Goal: Information Seeking & Learning: Learn about a topic

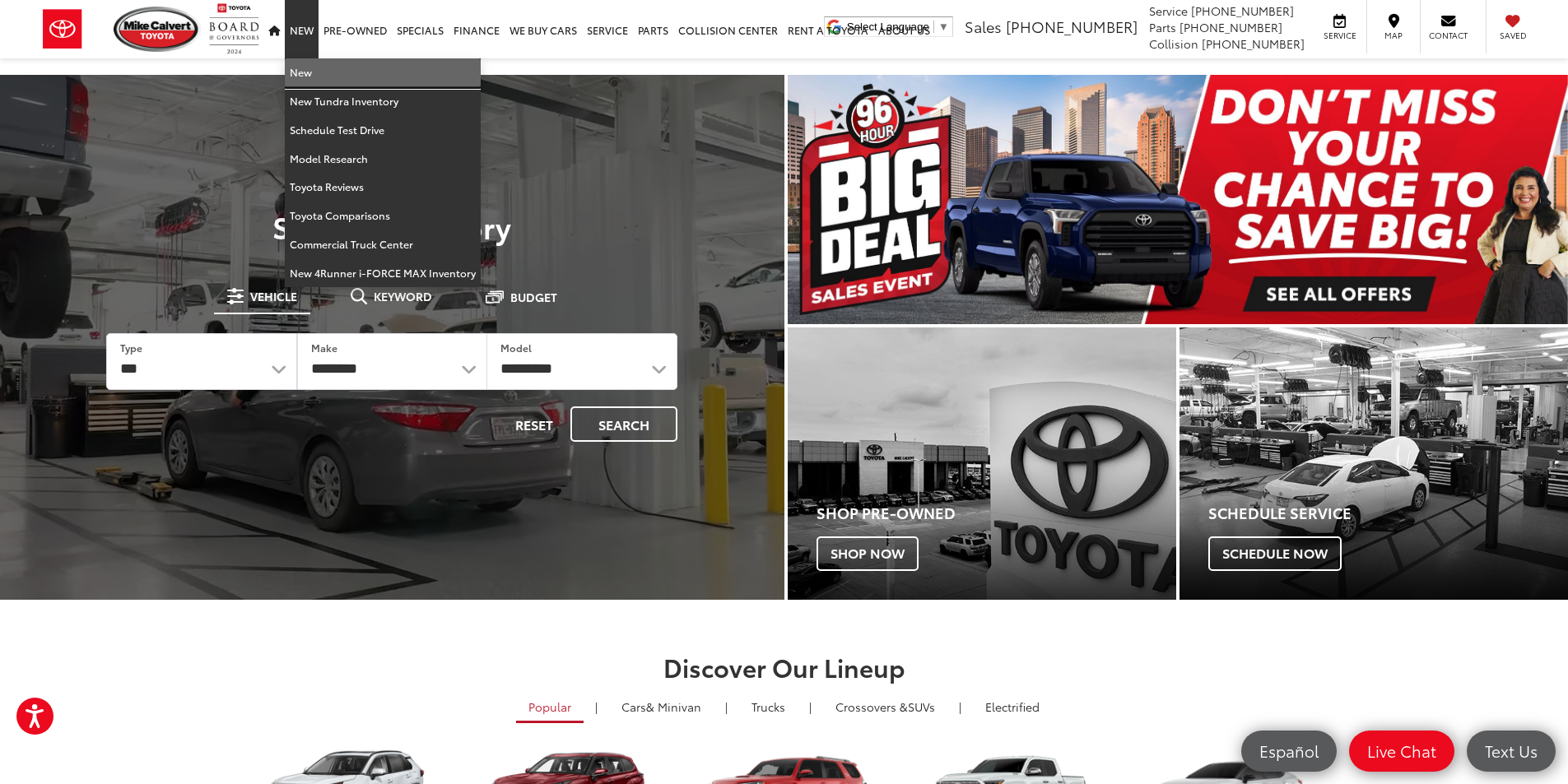
click at [307, 77] on link "New" at bounding box center [383, 72] width 196 height 29
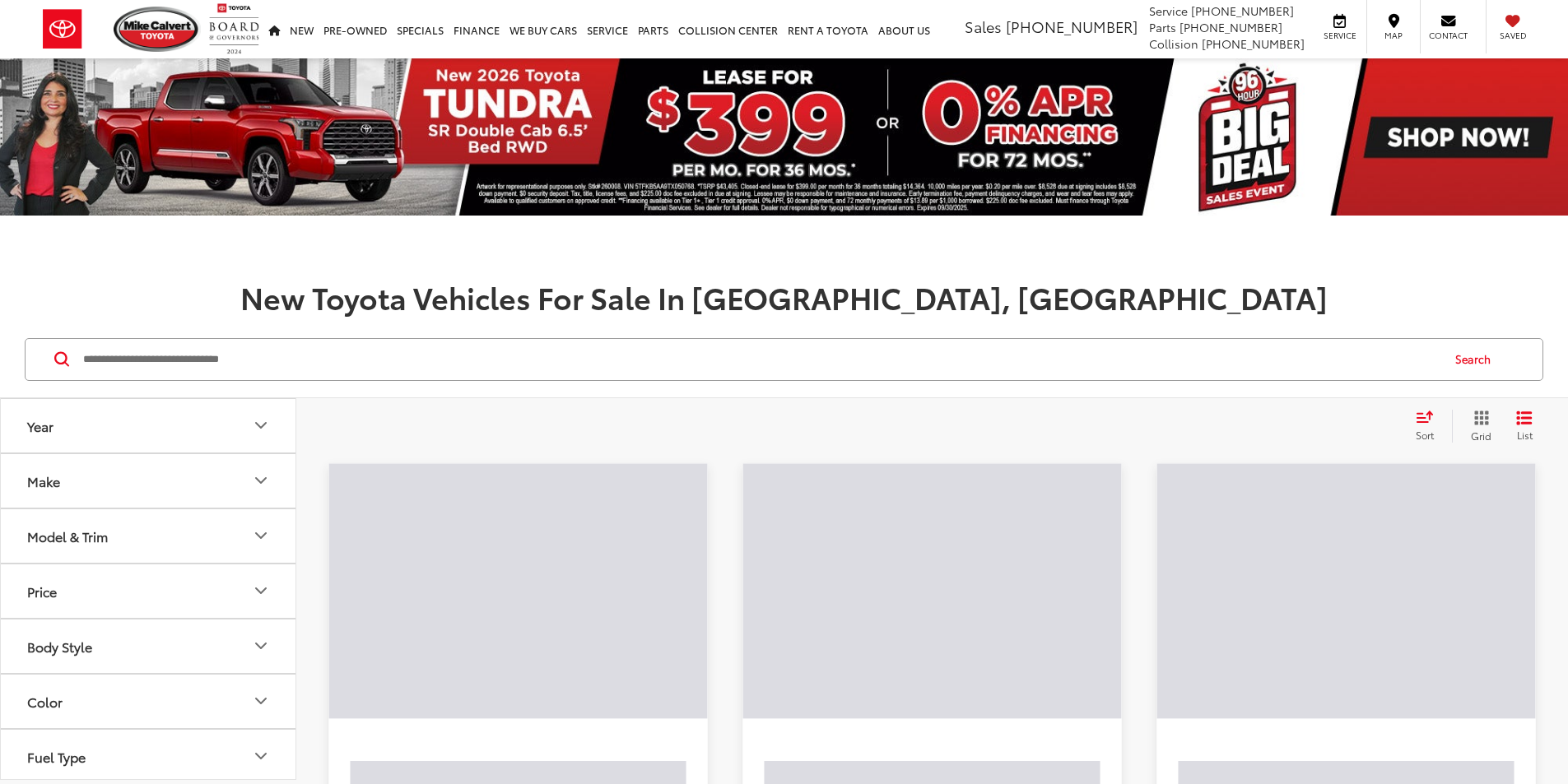
click at [227, 361] on input "Search by Make, Model, or Keyword" at bounding box center [761, 360] width 1358 height 40
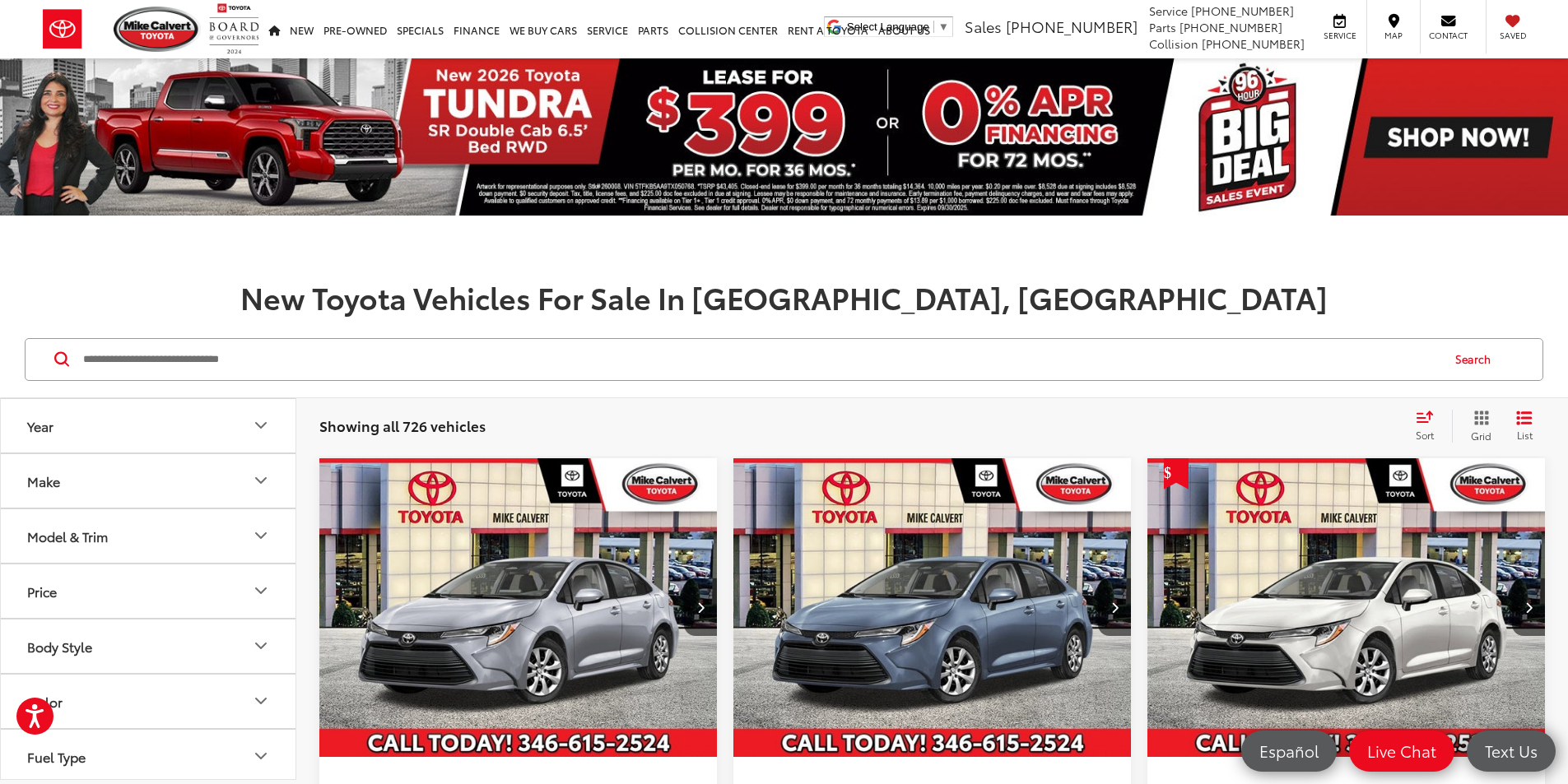
drag, startPoint x: 231, startPoint y: 365, endPoint x: 164, endPoint y: 358, distance: 67.4
click at [165, 358] on input "Search by Make, Model, or Keyword" at bounding box center [761, 360] width 1358 height 40
paste input "*********"
type input "*********"
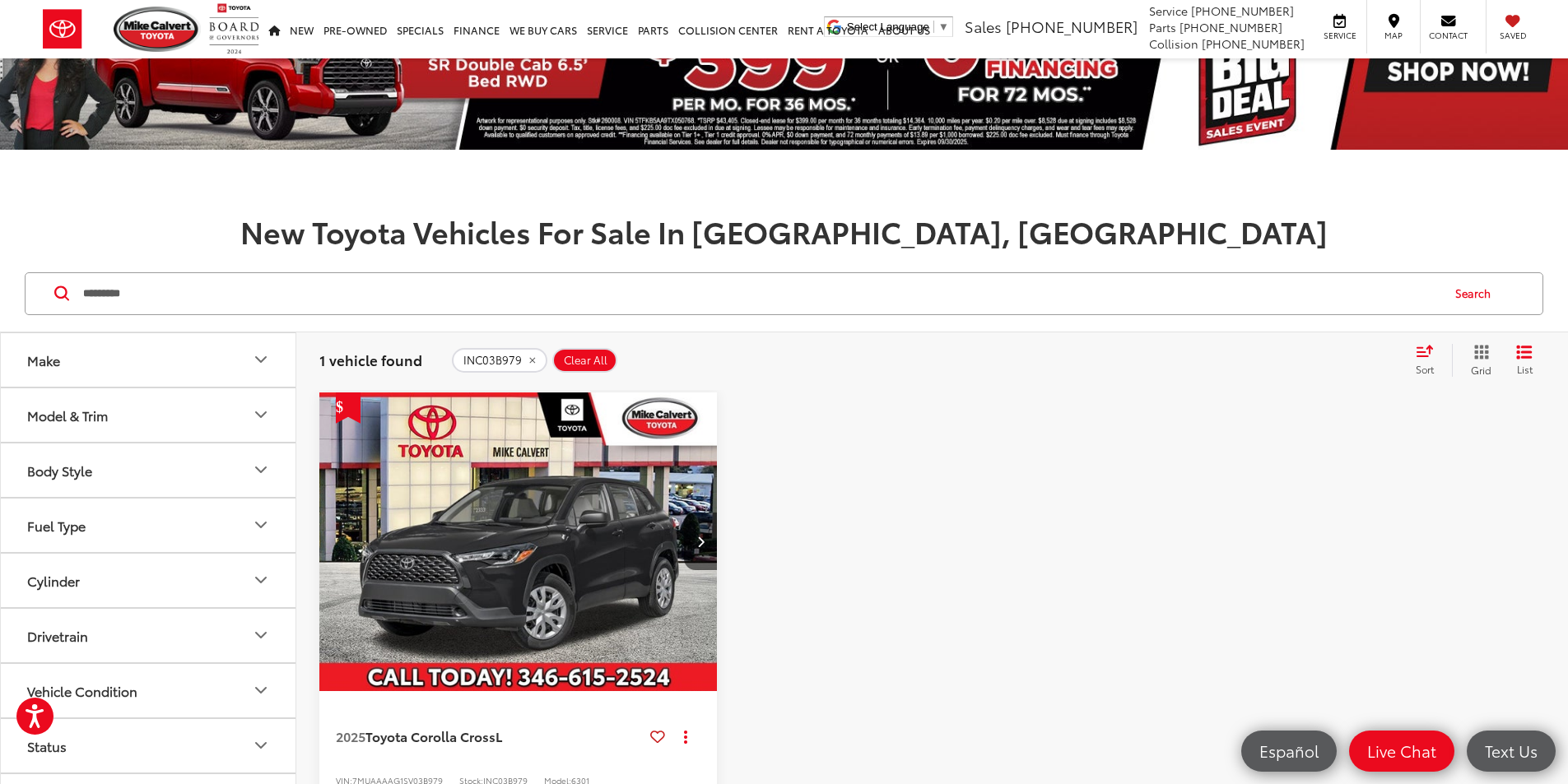
scroll to position [247, 0]
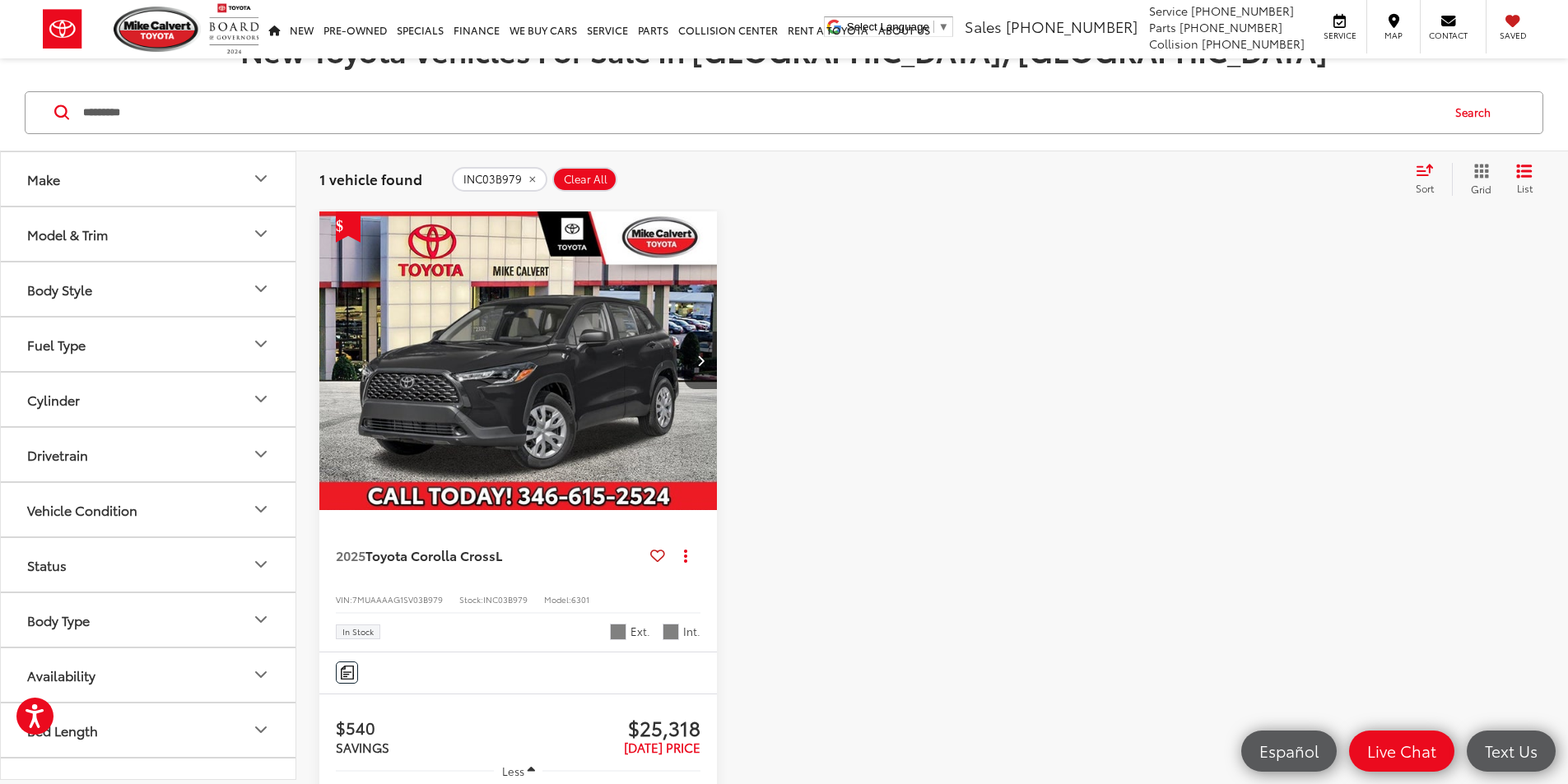
click at [474, 339] on img "2025 Toyota Corolla Cross L 0" at bounding box center [518, 361] width 400 height 301
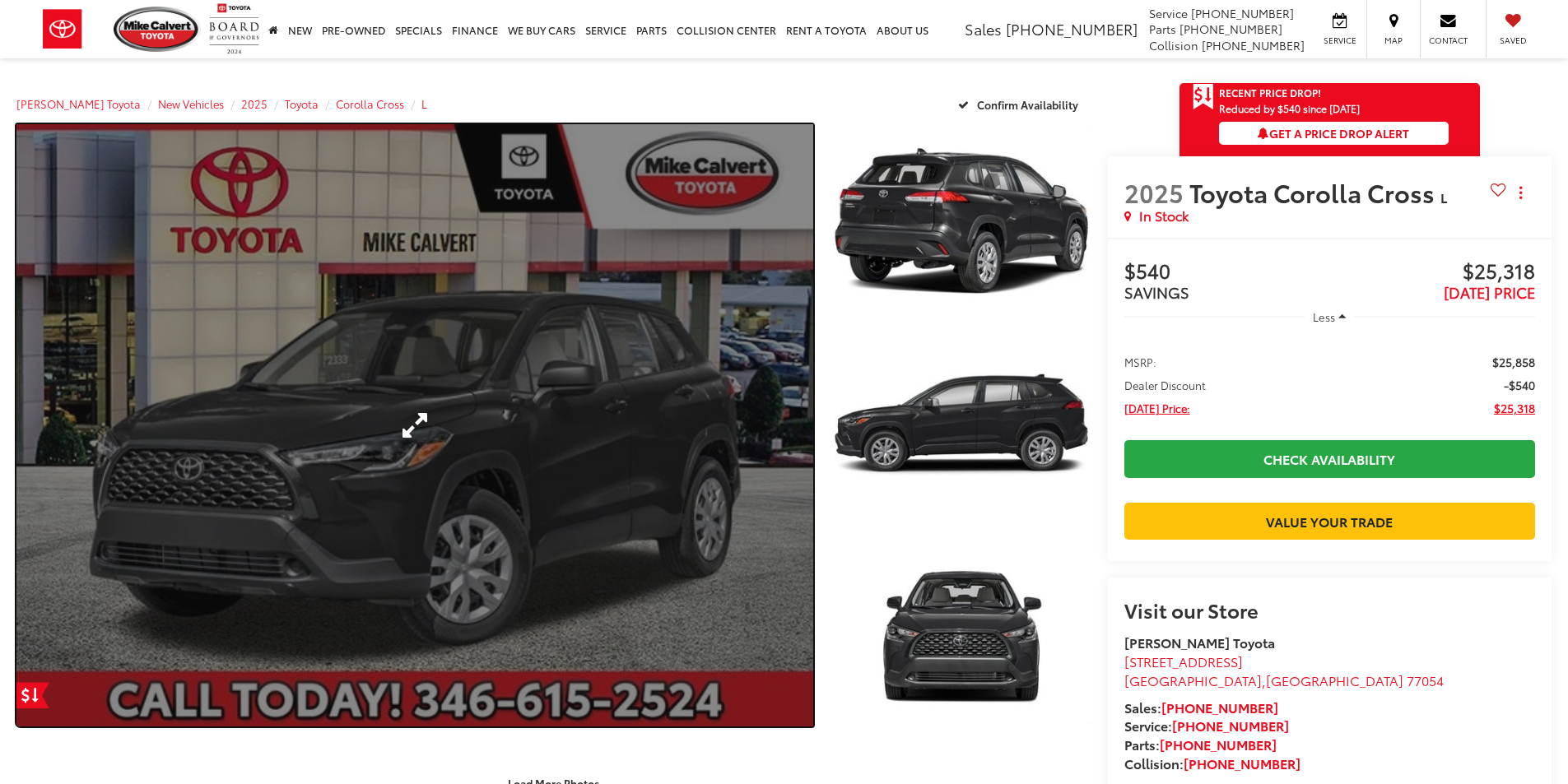
click at [421, 376] on link "Expand Photo 0" at bounding box center [415, 425] width 797 height 602
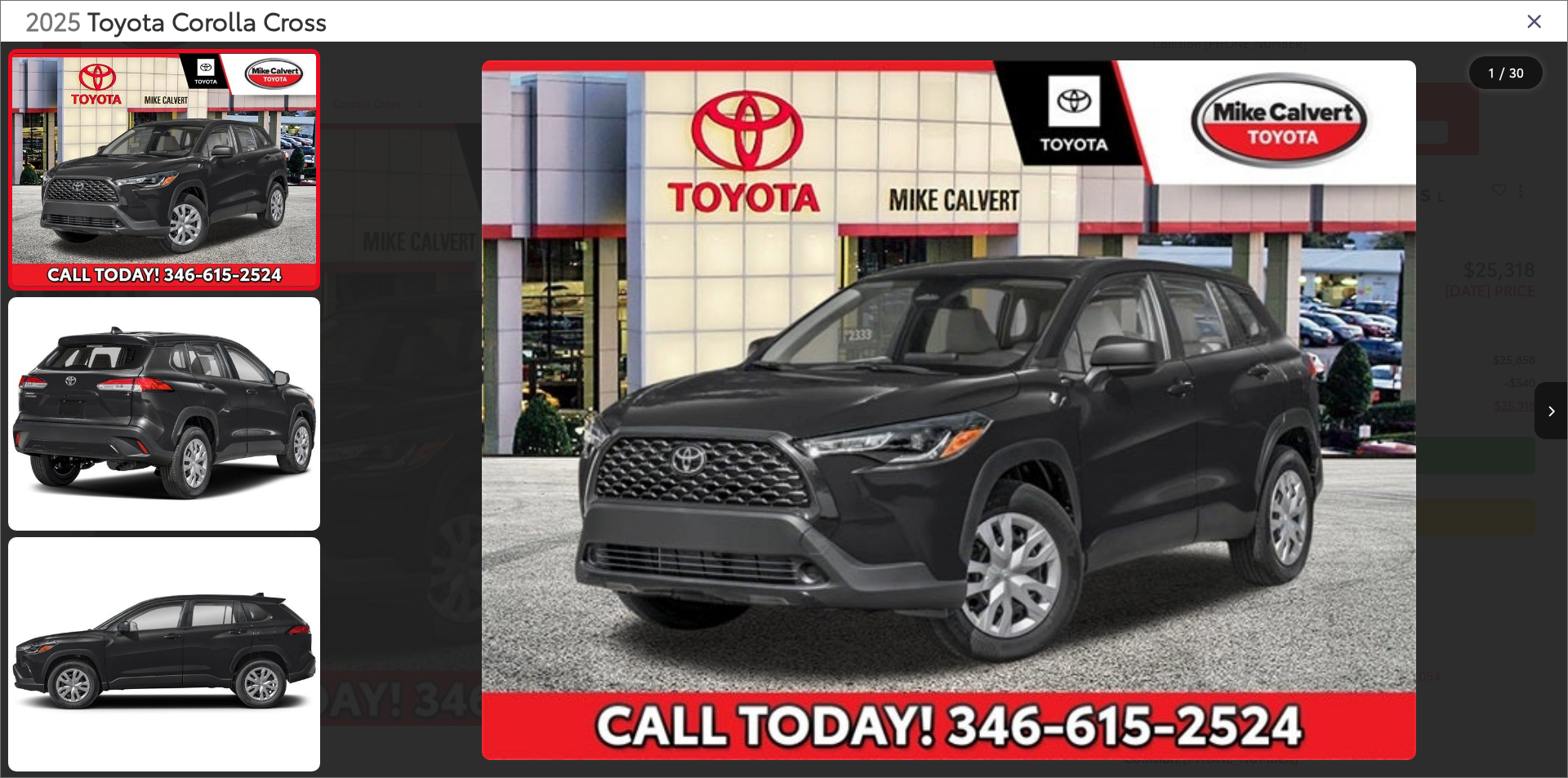
drag, startPoint x: 763, startPoint y: 399, endPoint x: 776, endPoint y: 399, distance: 13.0
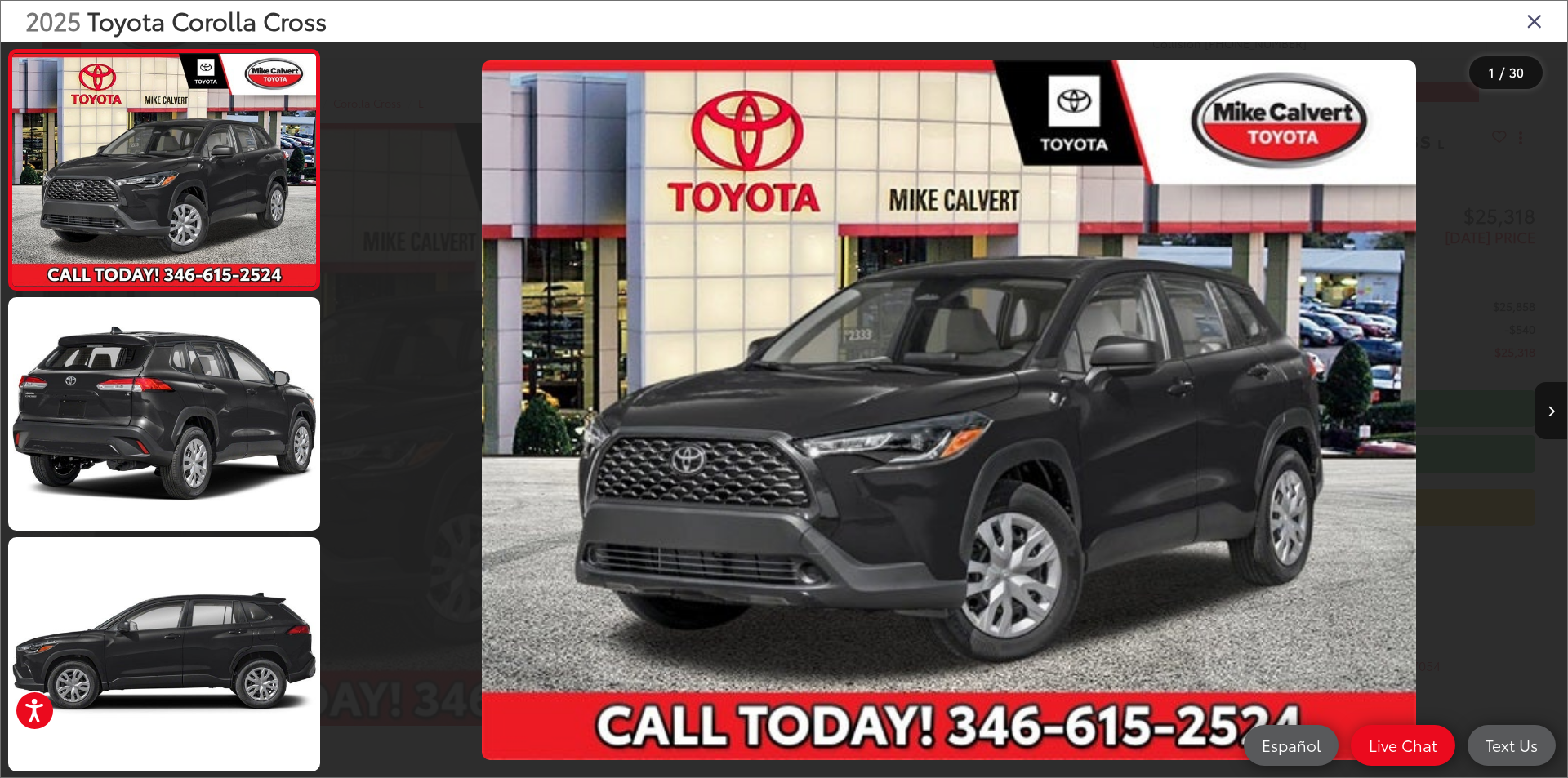
click at [1526, 26] on icon "Close gallery" at bounding box center [1535, 20] width 17 height 21
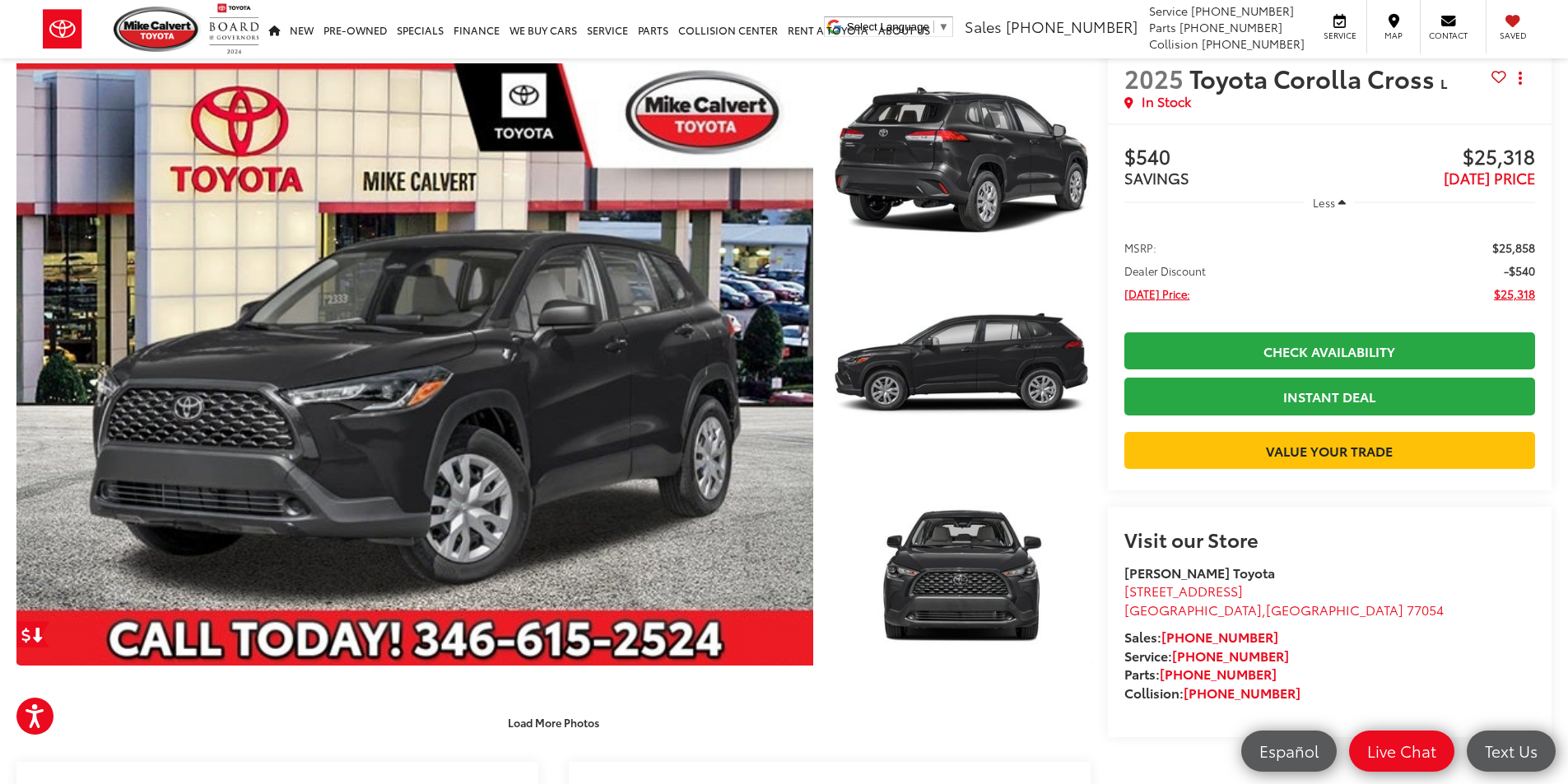
scroll to position [164, 0]
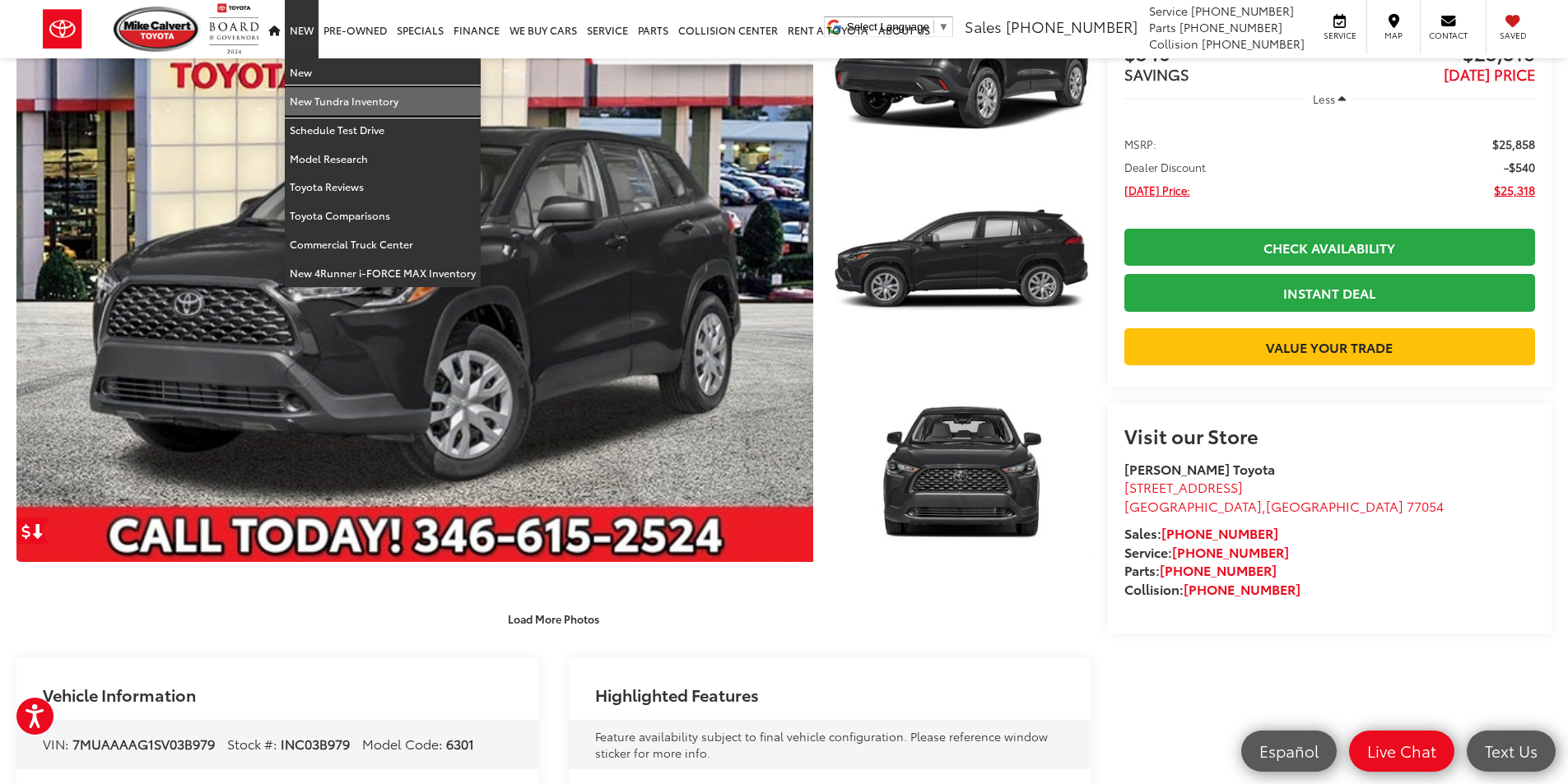
drag, startPoint x: 302, startPoint y: 89, endPoint x: 306, endPoint y: 79, distance: 10.8
click at [303, 89] on link "New Tundra Inventory" at bounding box center [383, 102] width 196 height 29
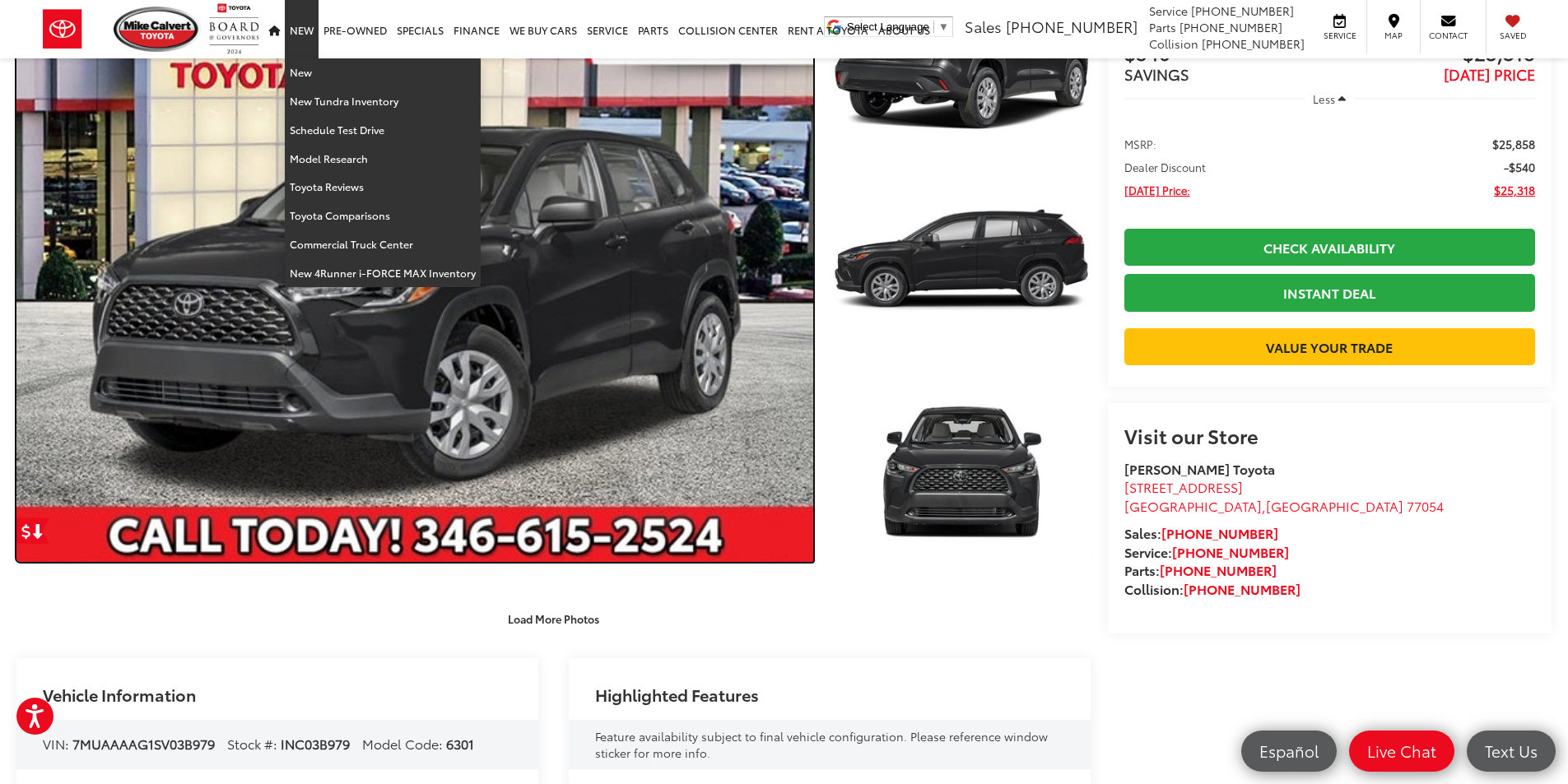
click at [306, 89] on link "Expand Photo 0" at bounding box center [415, 260] width 797 height 602
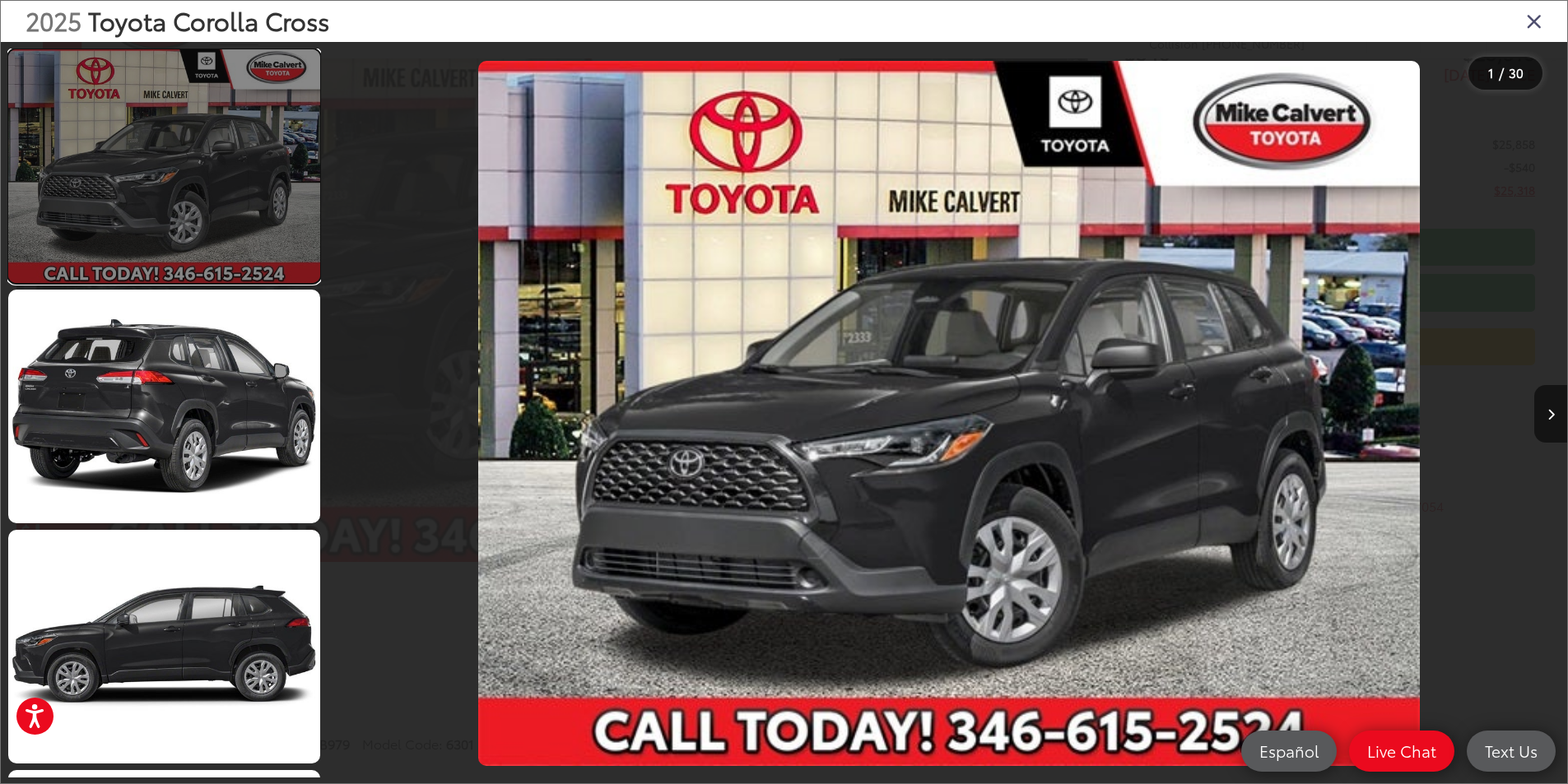
click at [306, 79] on link at bounding box center [164, 167] width 312 height 234
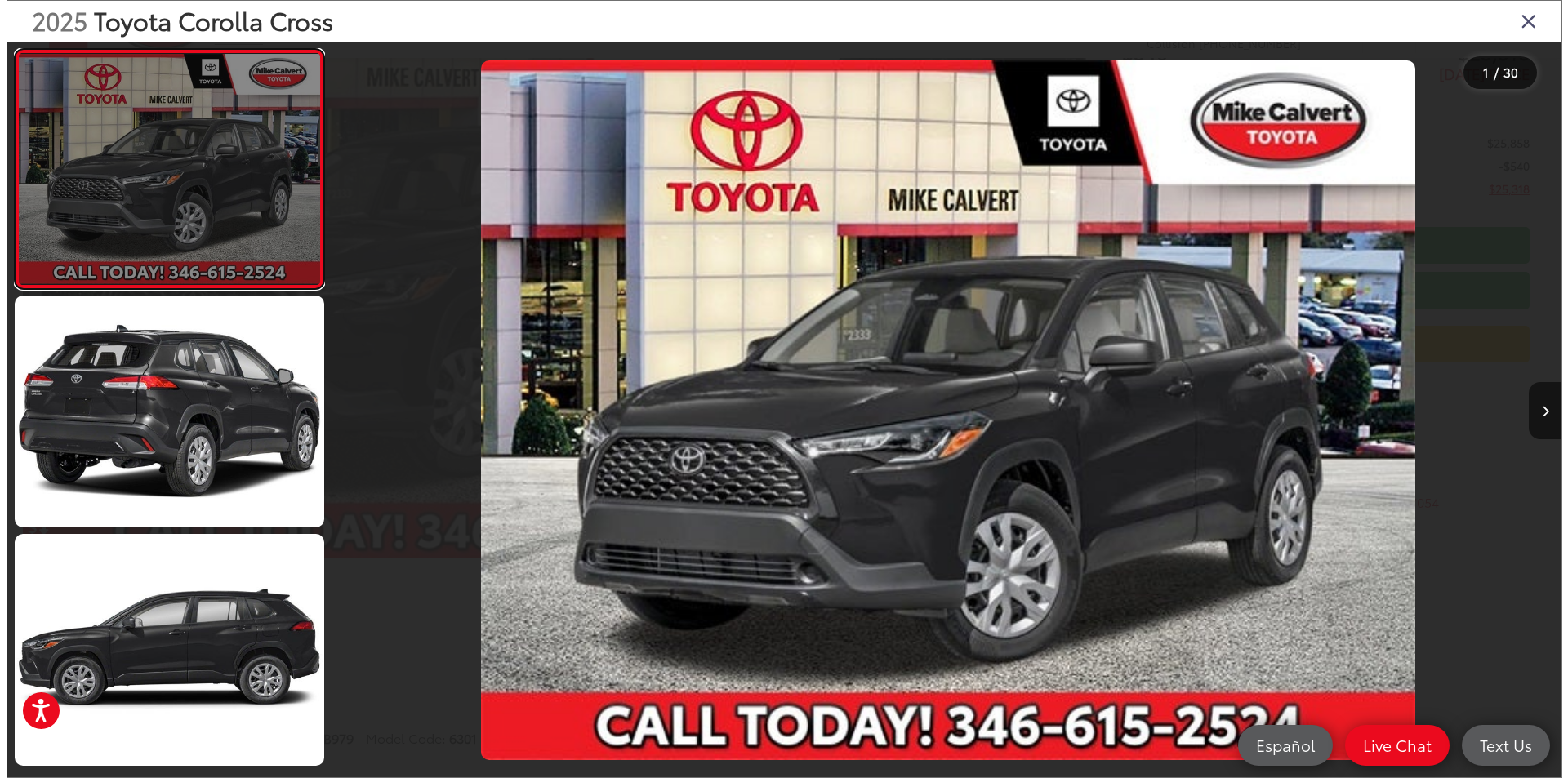
scroll to position [168, 0]
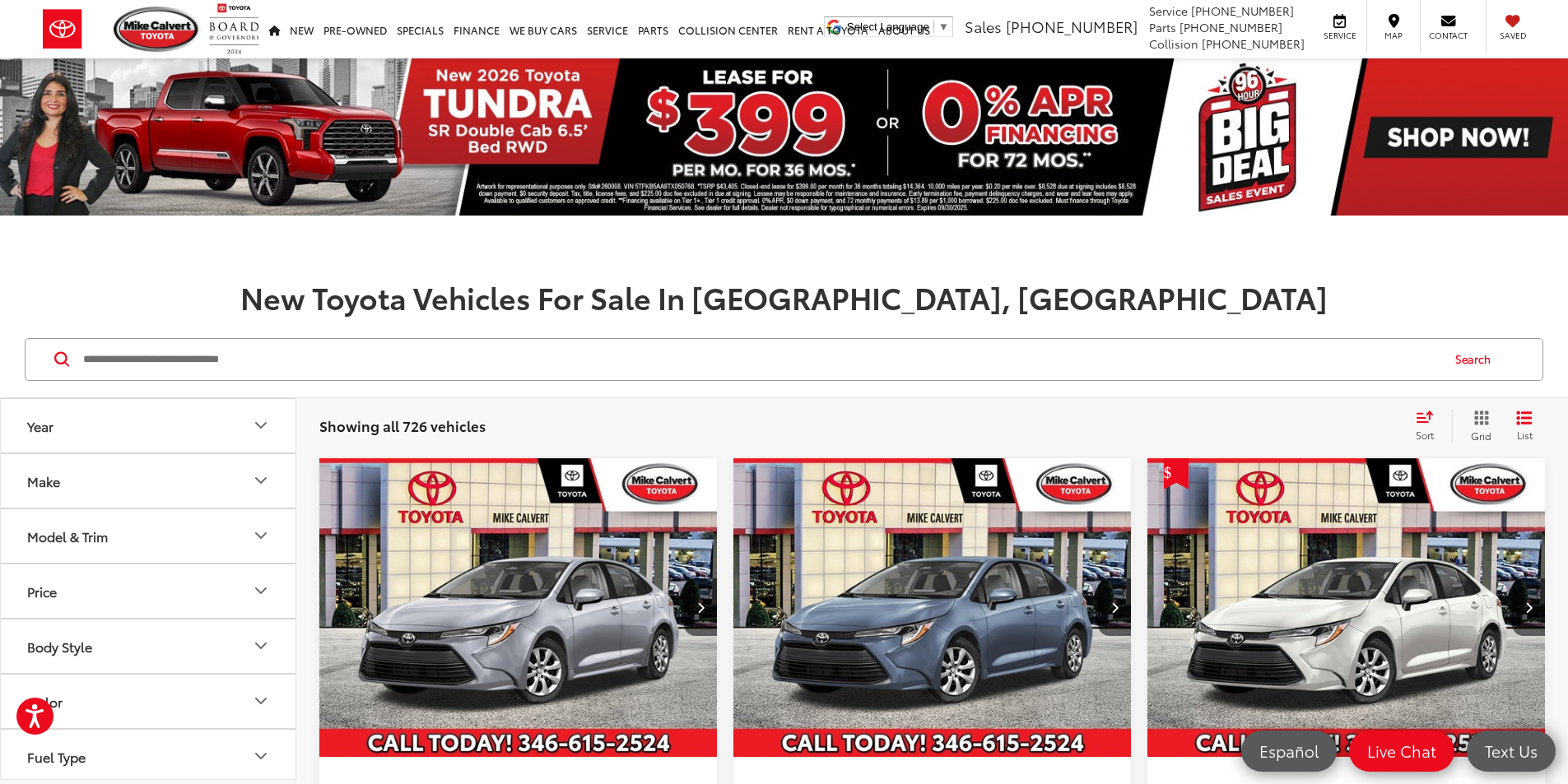
click at [287, 349] on input "Search by Make, Model, or Keyword" at bounding box center [761, 360] width 1358 height 40
type input "*"
click at [116, 364] on input "******" at bounding box center [761, 360] width 1358 height 40
click at [109, 366] on input "******" at bounding box center [761, 360] width 1358 height 40
click at [115, 366] on input "******" at bounding box center [761, 360] width 1358 height 40
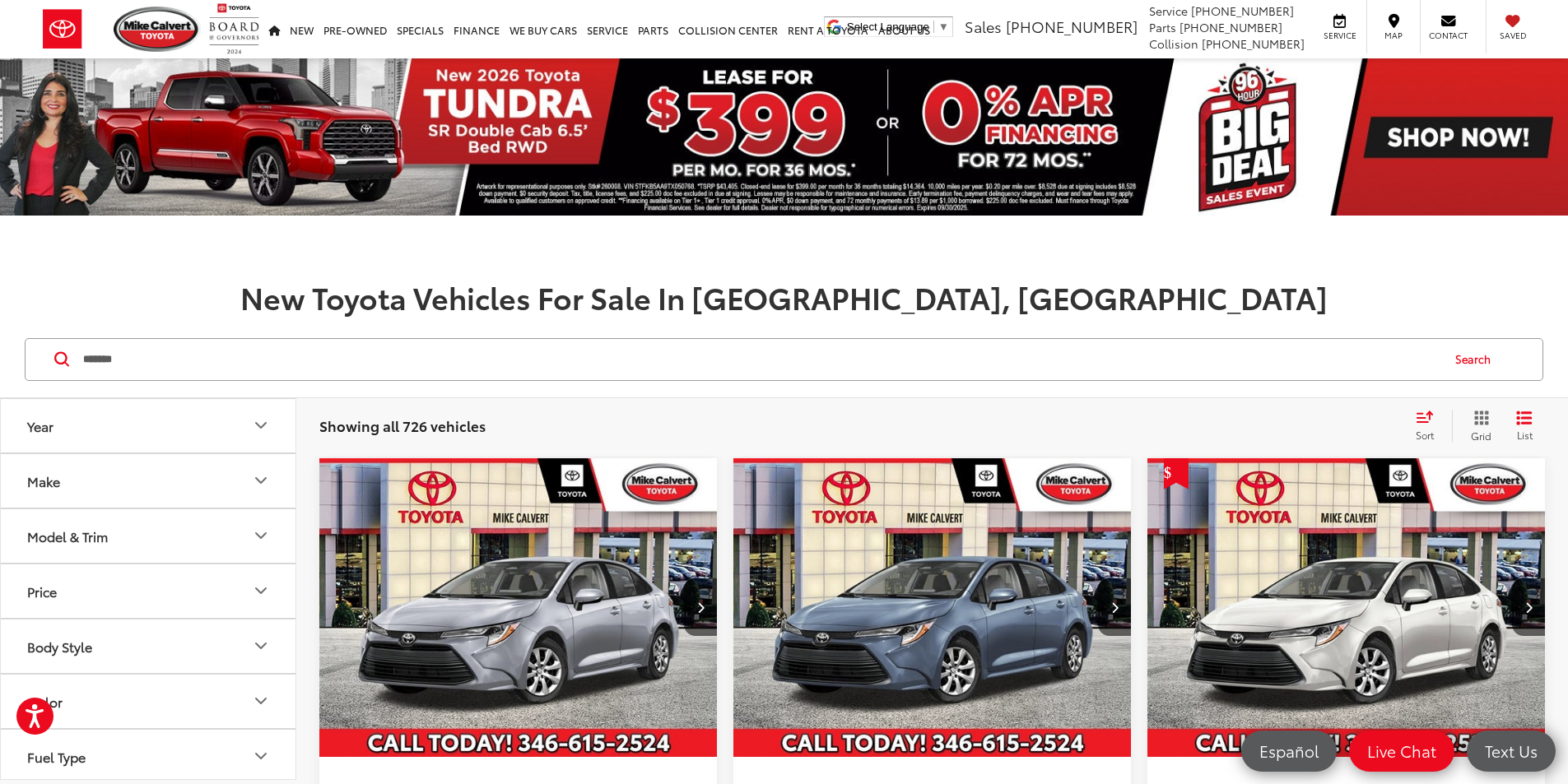
click at [127, 369] on input "*******" at bounding box center [761, 360] width 1358 height 40
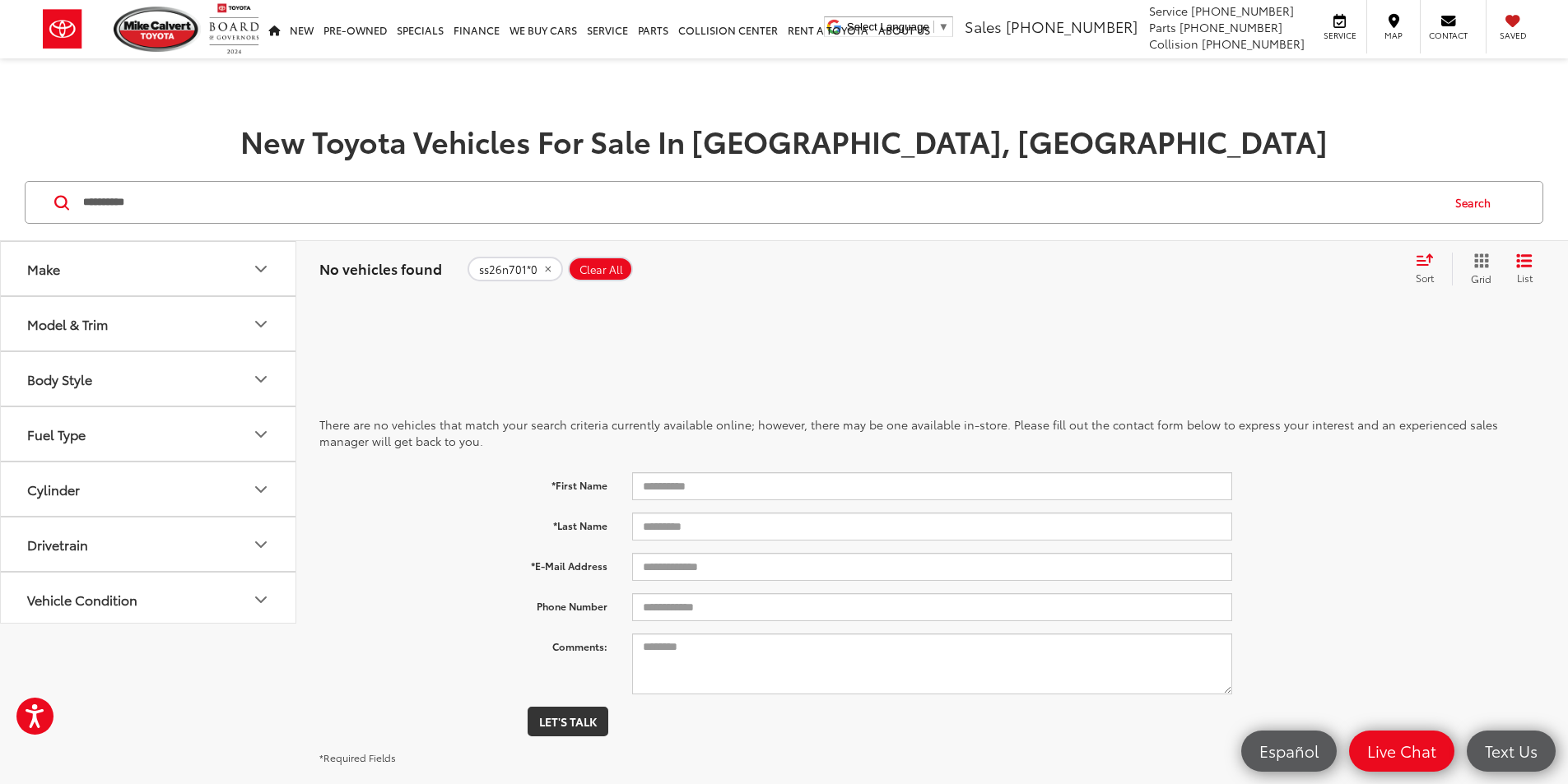
type input "**********"
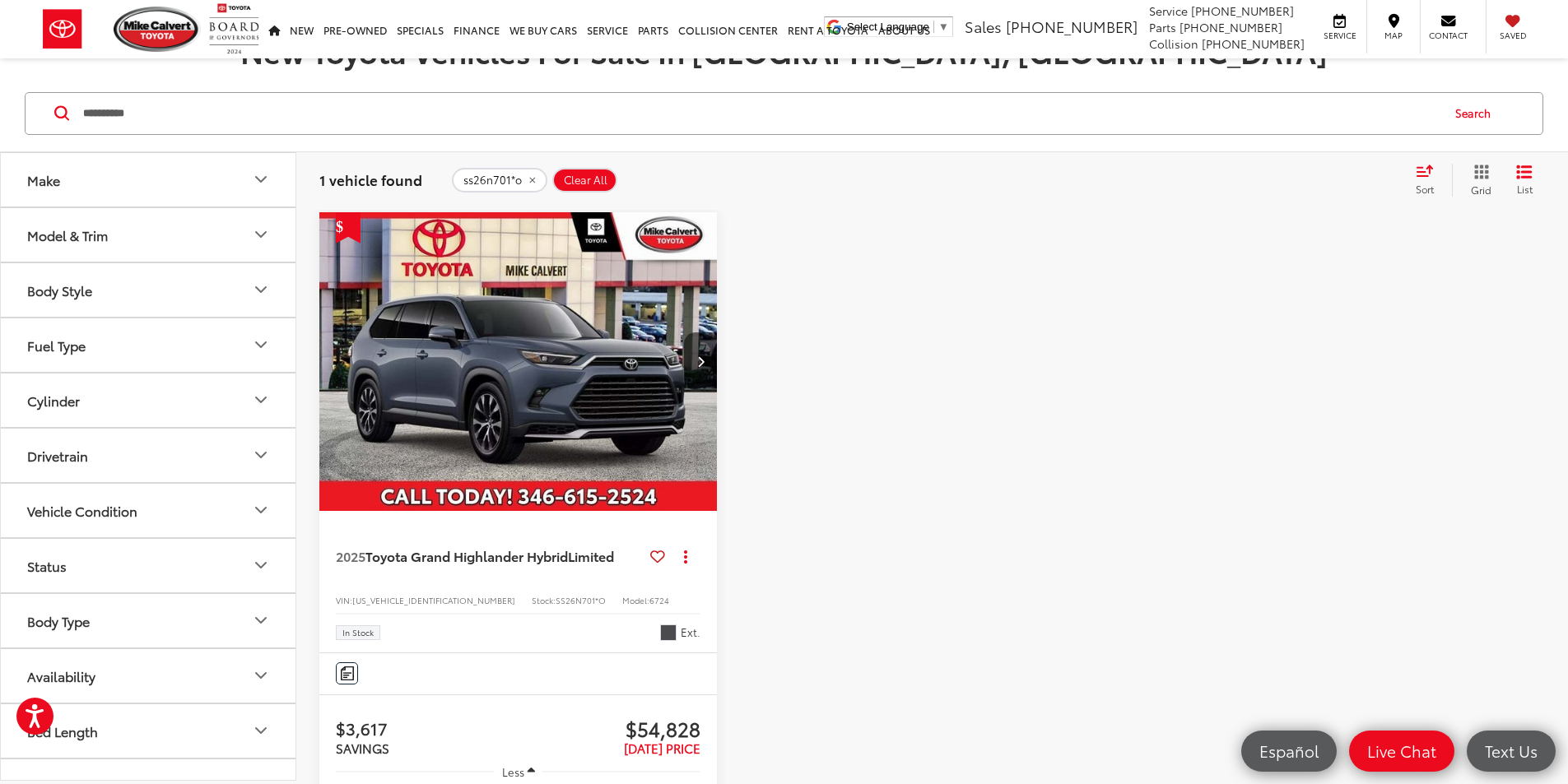
scroll to position [247, 0]
click at [684, 332] on button "Next image" at bounding box center [700, 360] width 33 height 57
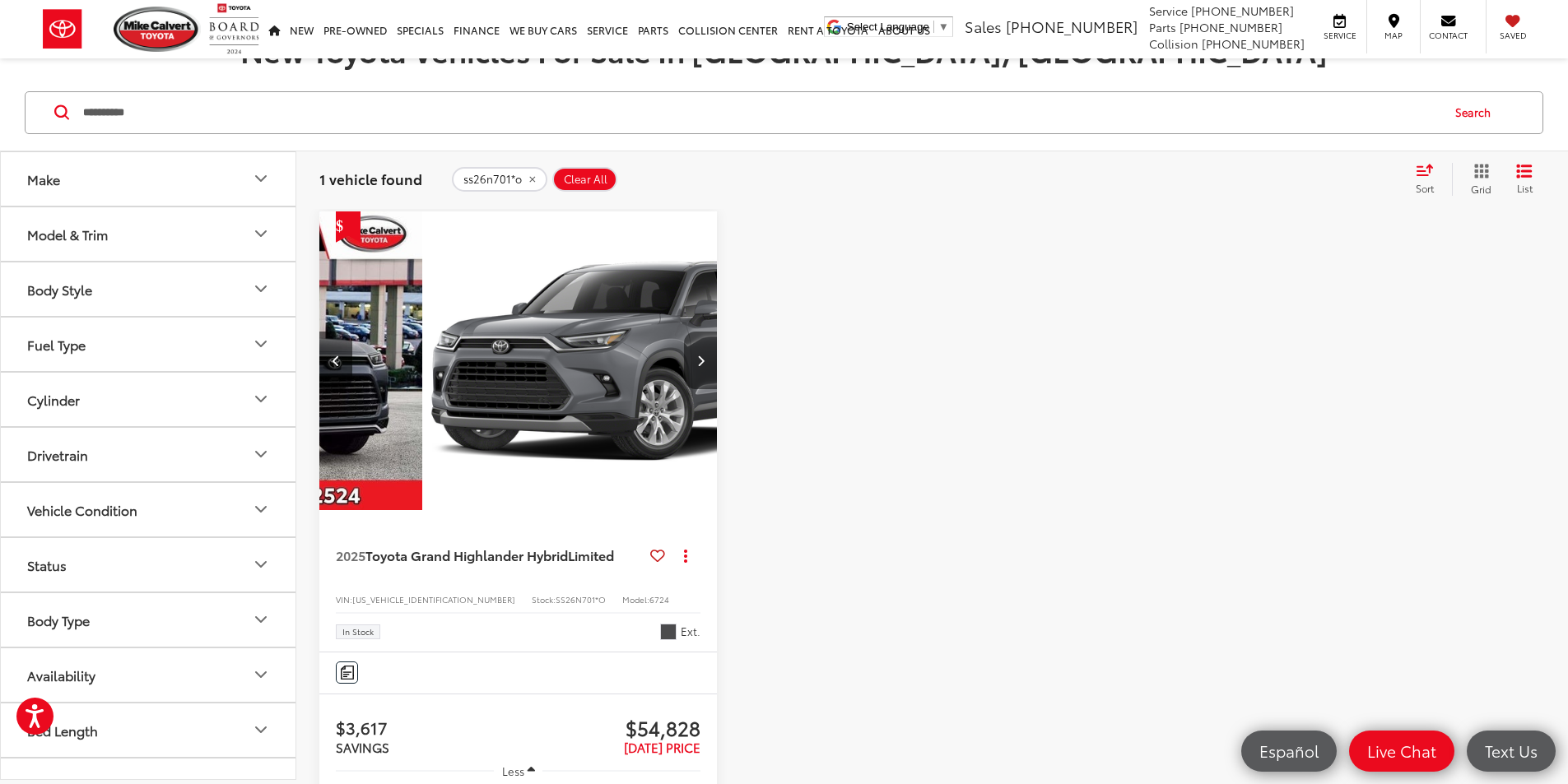
click at [684, 332] on button "Next image" at bounding box center [700, 360] width 33 height 57
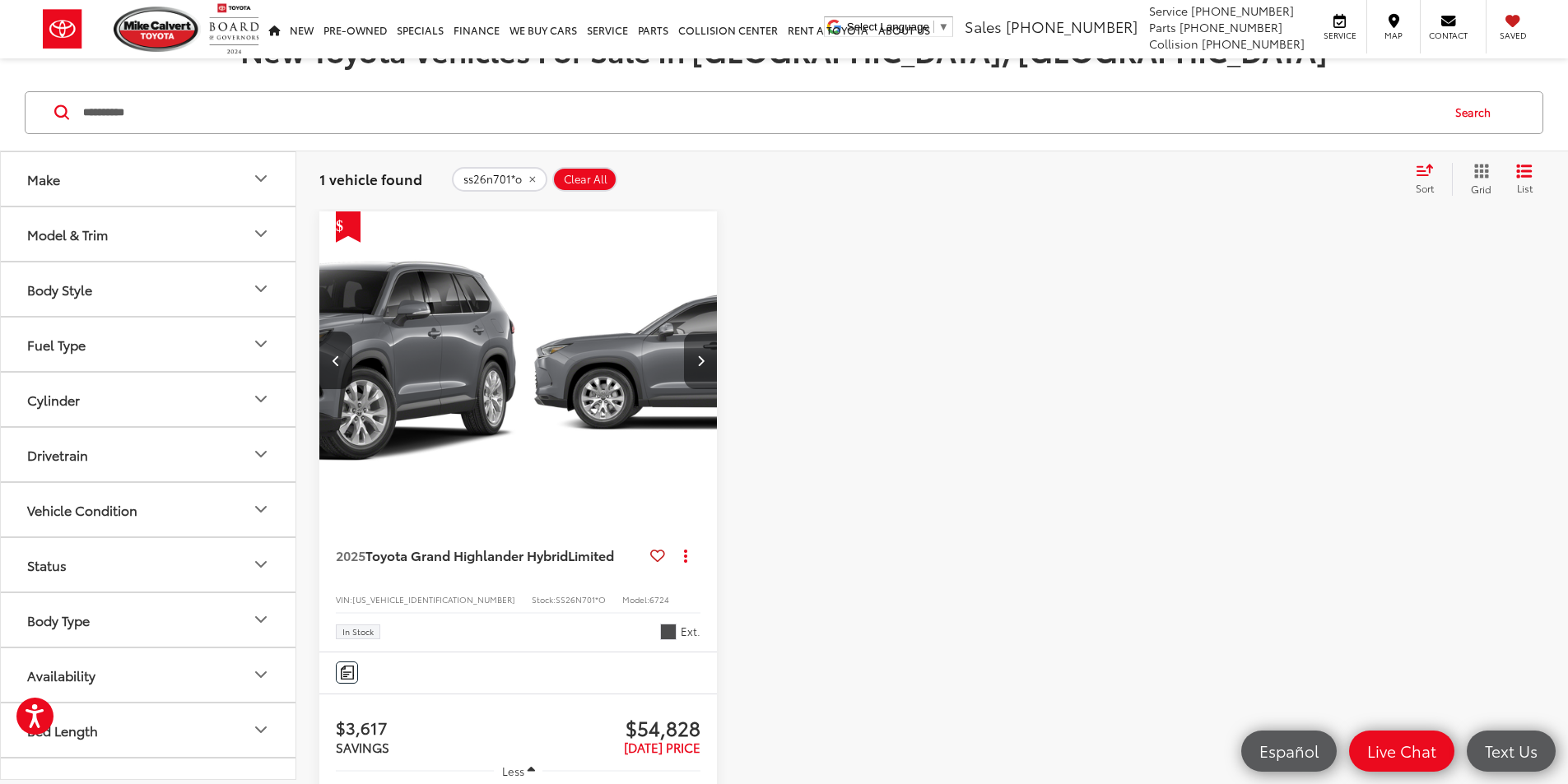
click at [684, 332] on button "Next image" at bounding box center [700, 360] width 33 height 57
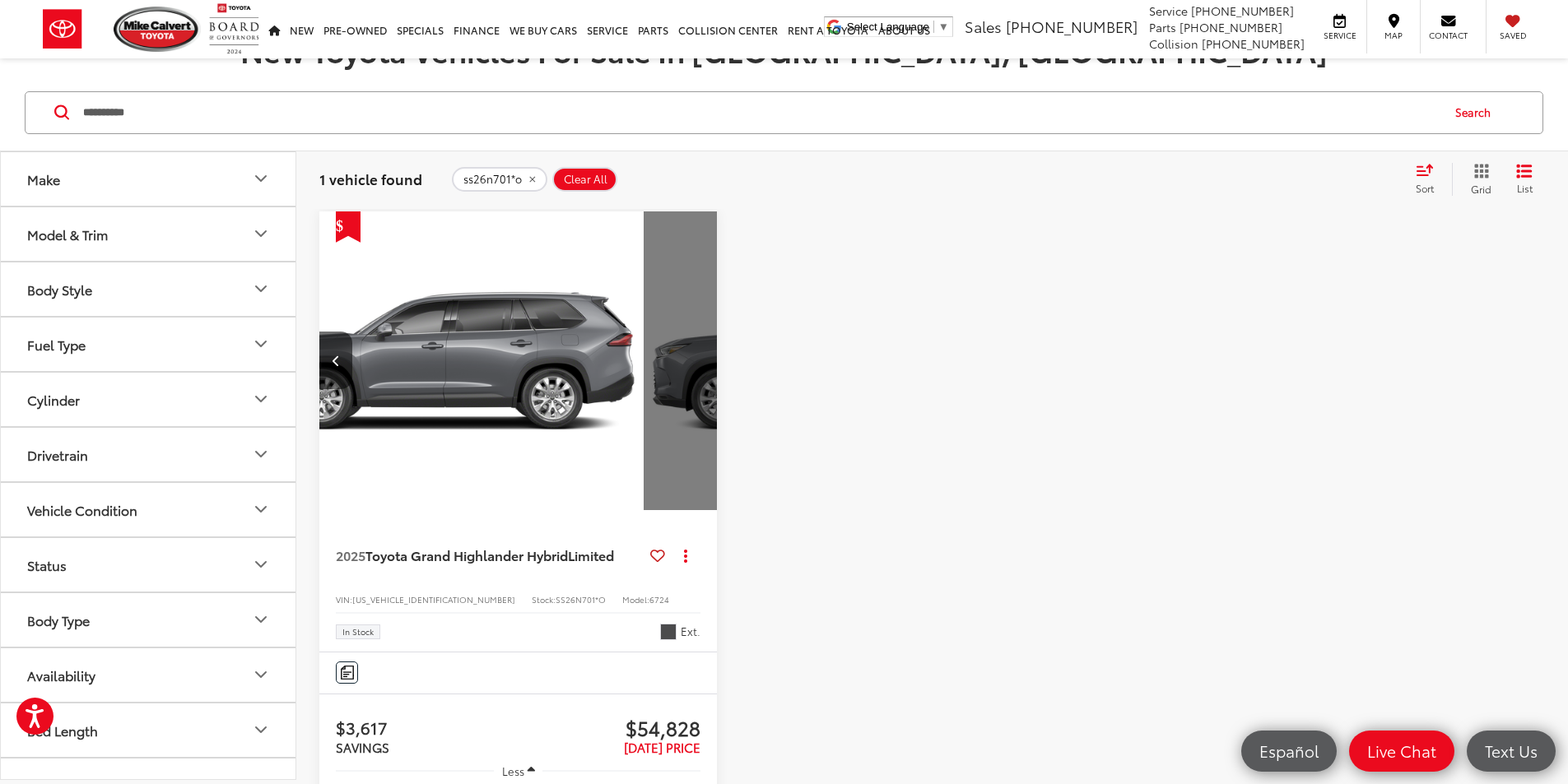
scroll to position [0, 890]
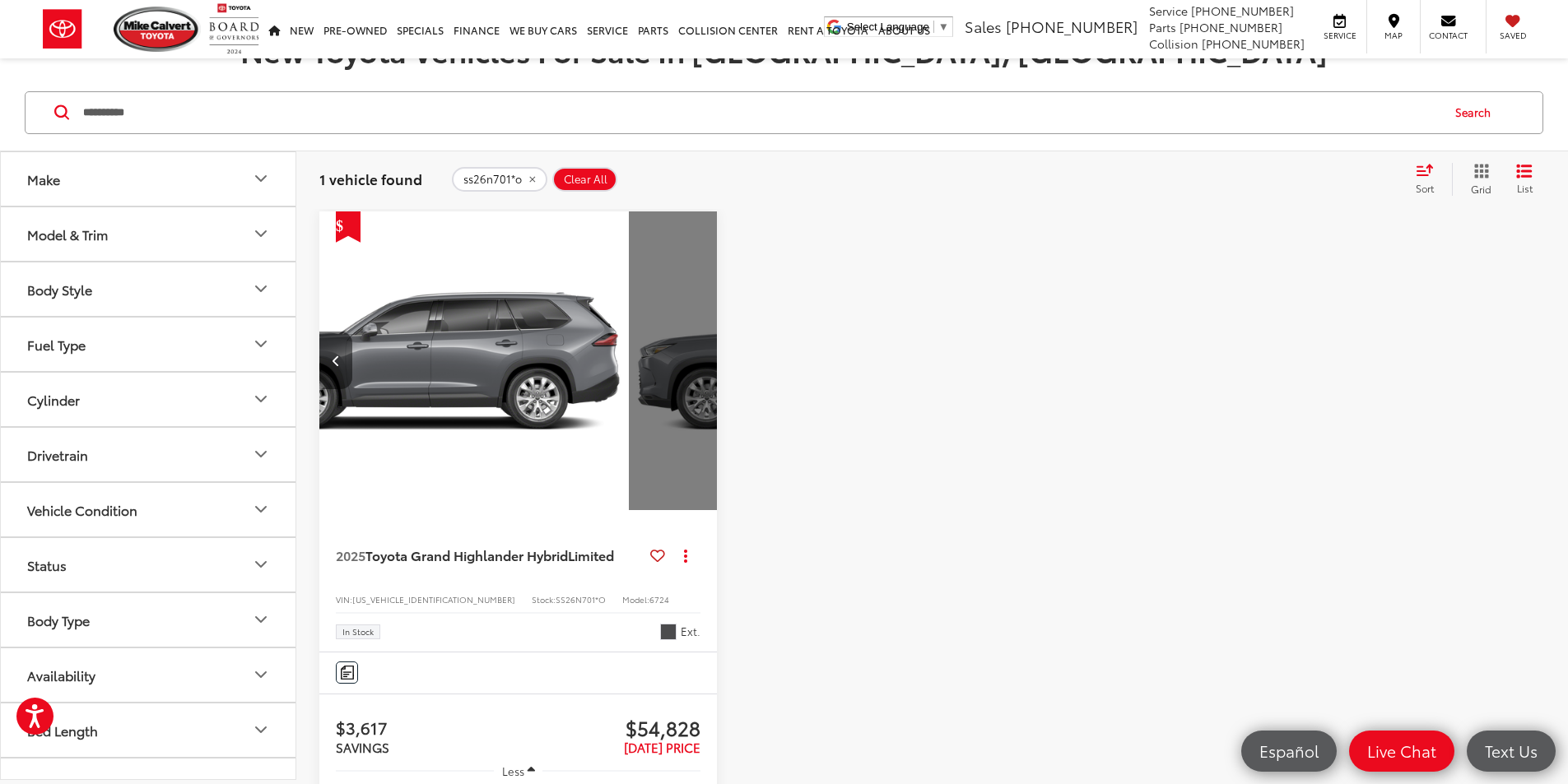
click at [343, 333] on button "Previous image" at bounding box center [335, 360] width 33 height 57
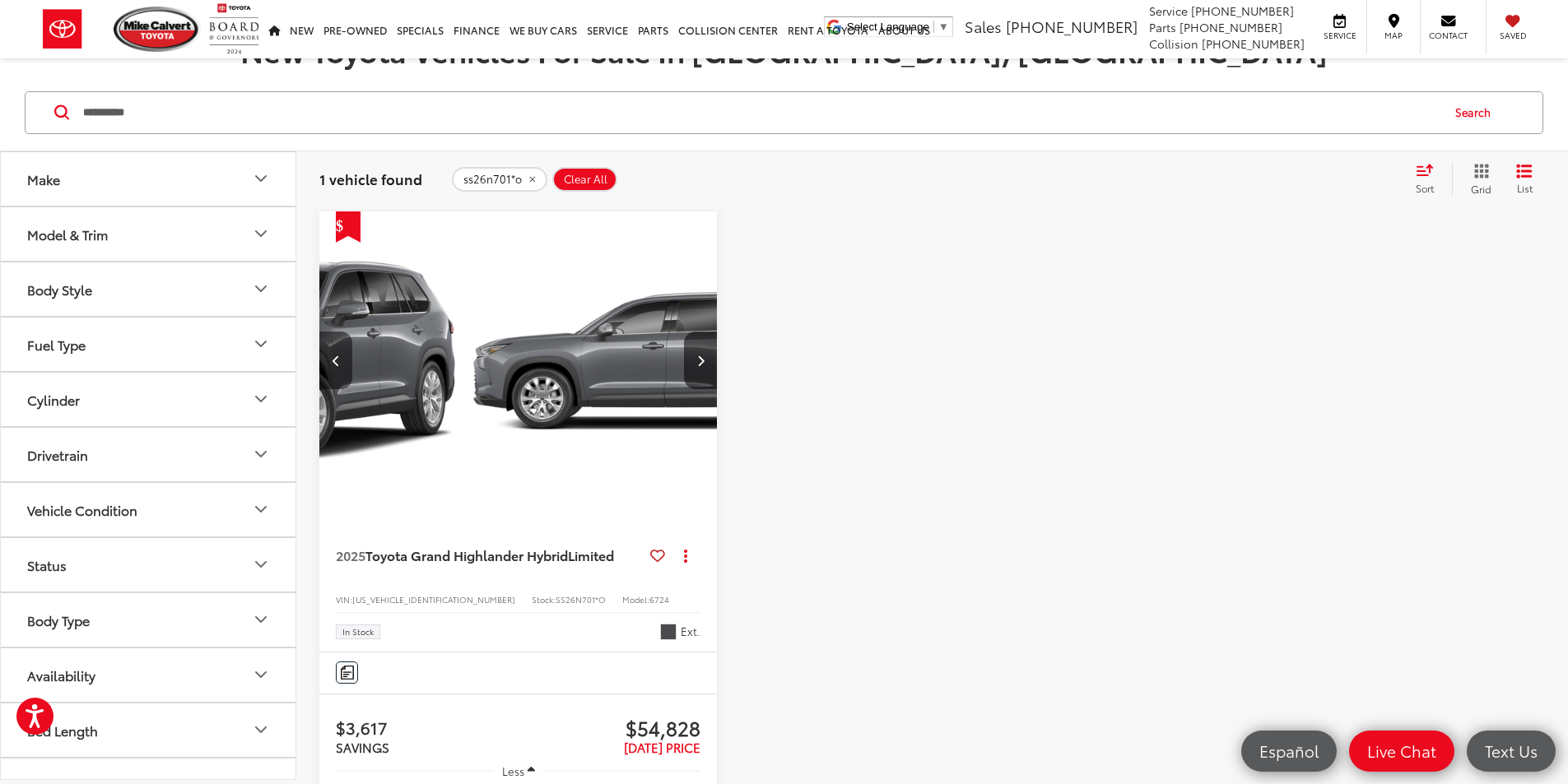
scroll to position [0, 594]
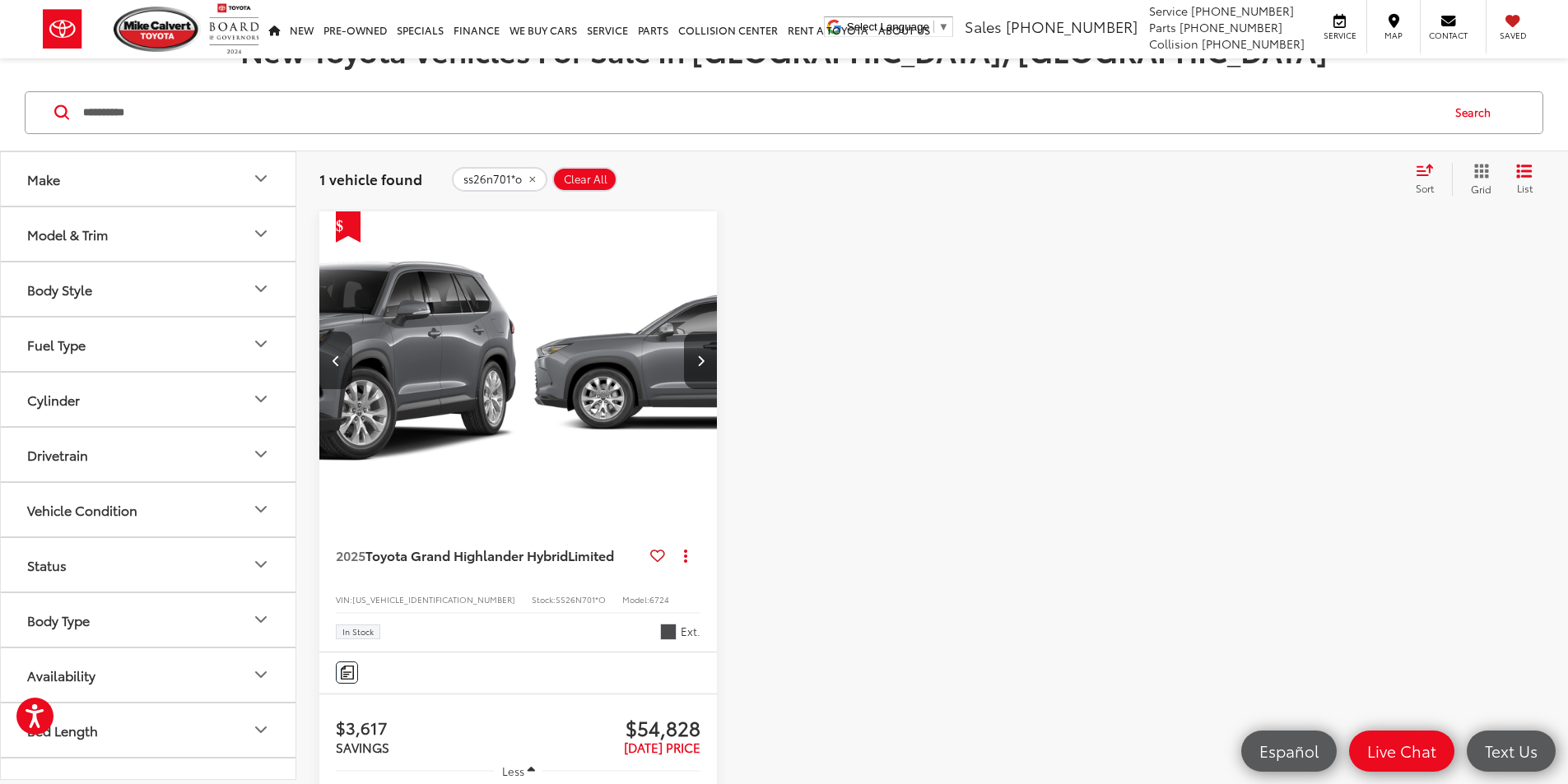
click at [340, 355] on icon "Previous image" at bounding box center [336, 360] width 8 height 12
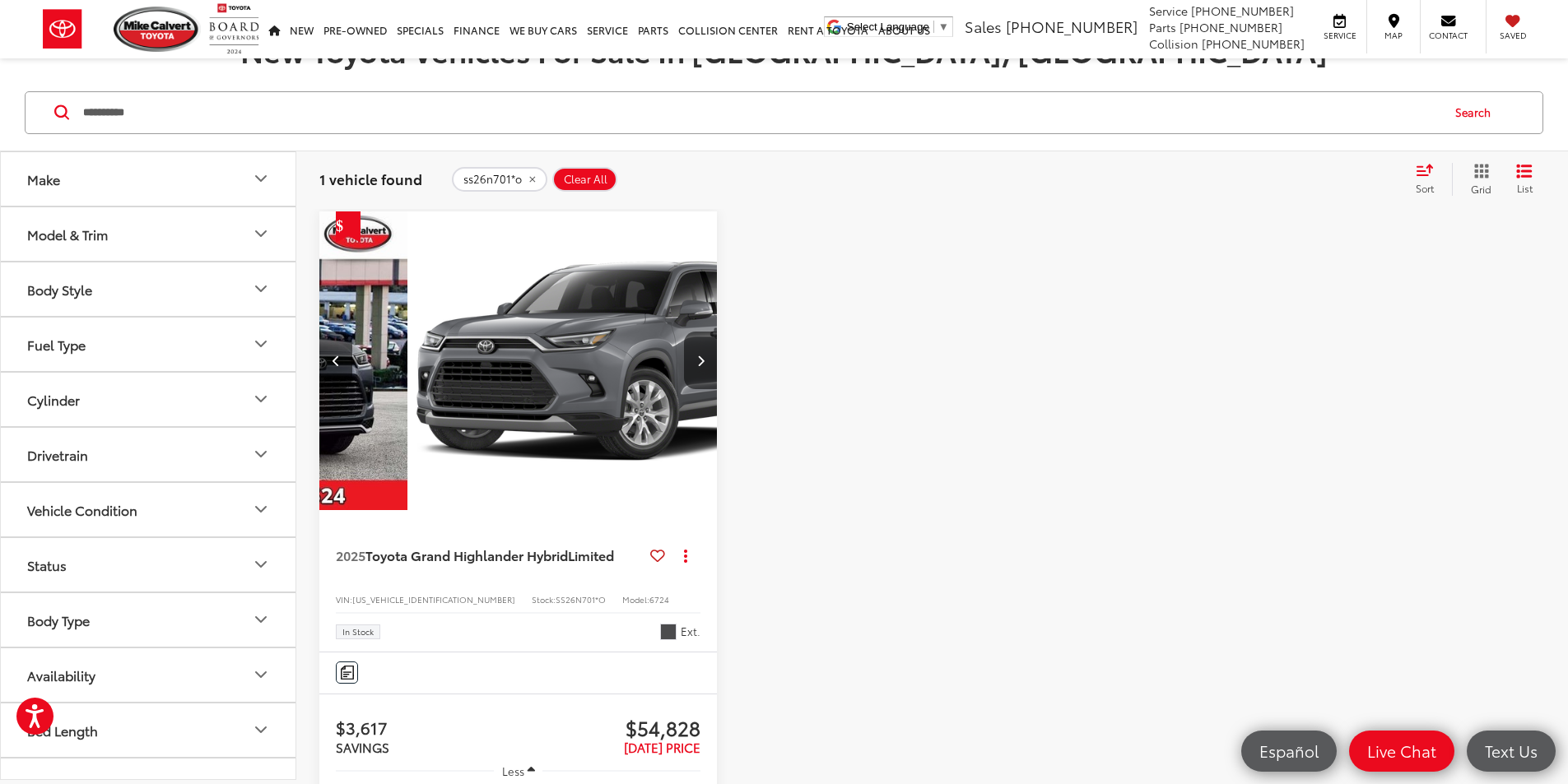
scroll to position [0, 297]
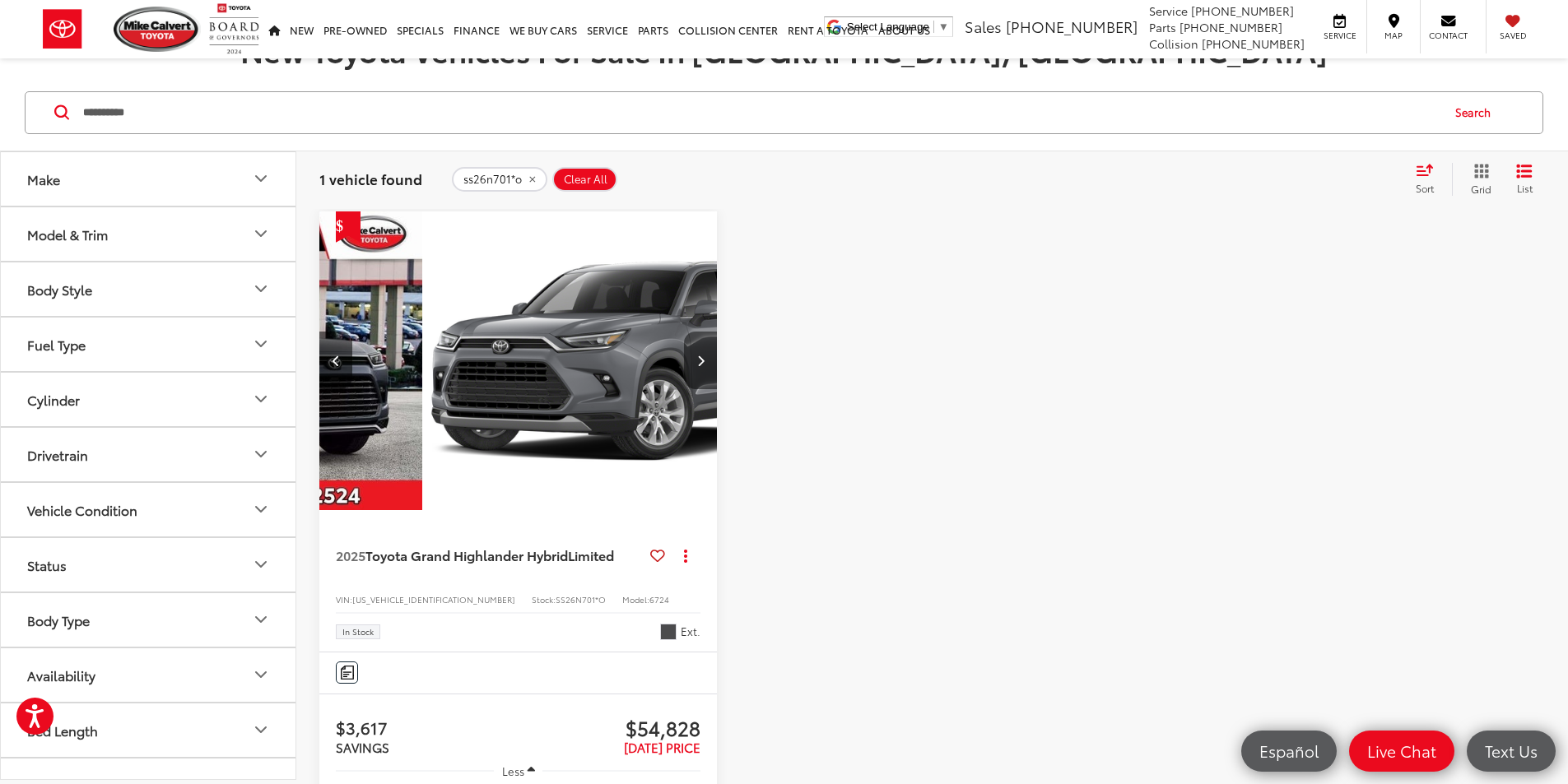
click at [684, 334] on button "Next image" at bounding box center [700, 360] width 33 height 57
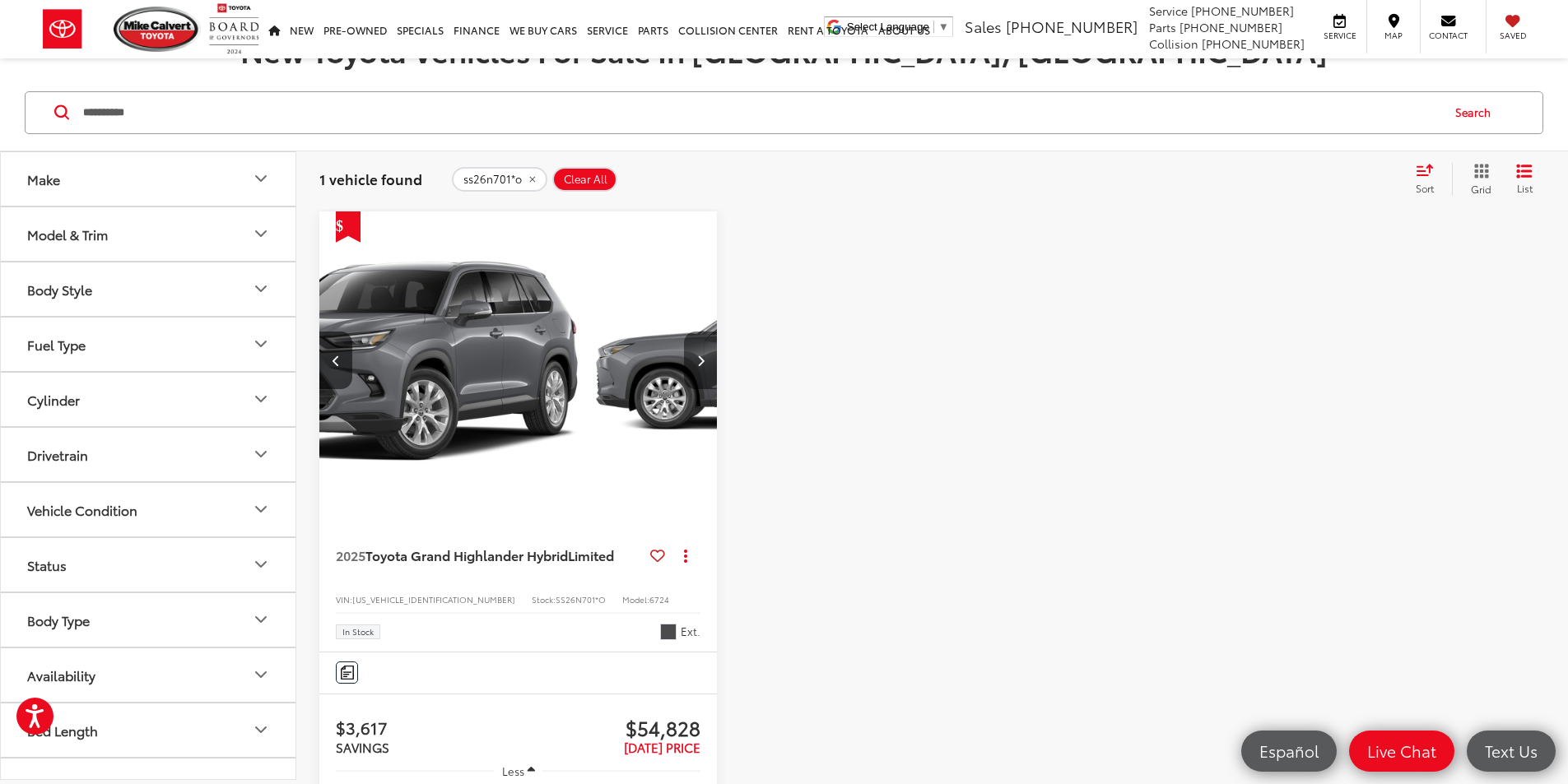
scroll to position [0, 594]
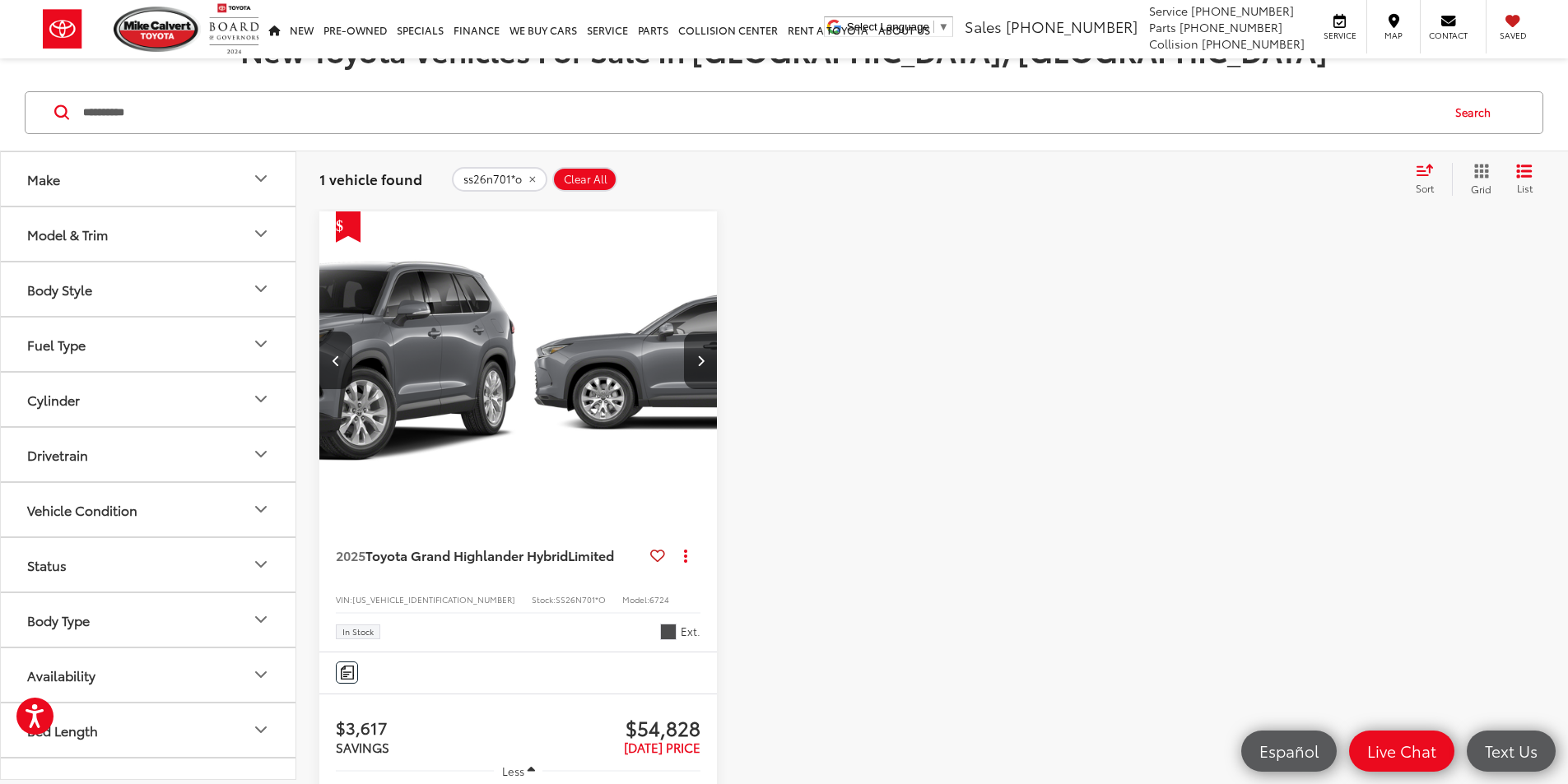
drag, startPoint x: 602, startPoint y: 334, endPoint x: 1274, endPoint y: 324, distance: 672.1
click at [1274, 324] on div "View More 2025 Toyota Grand Highlander Hybrid Limited Copy Link Share Print Vie…" at bounding box center [932, 719] width 1226 height 1016
click at [684, 332] on button "Next image" at bounding box center [700, 360] width 33 height 57
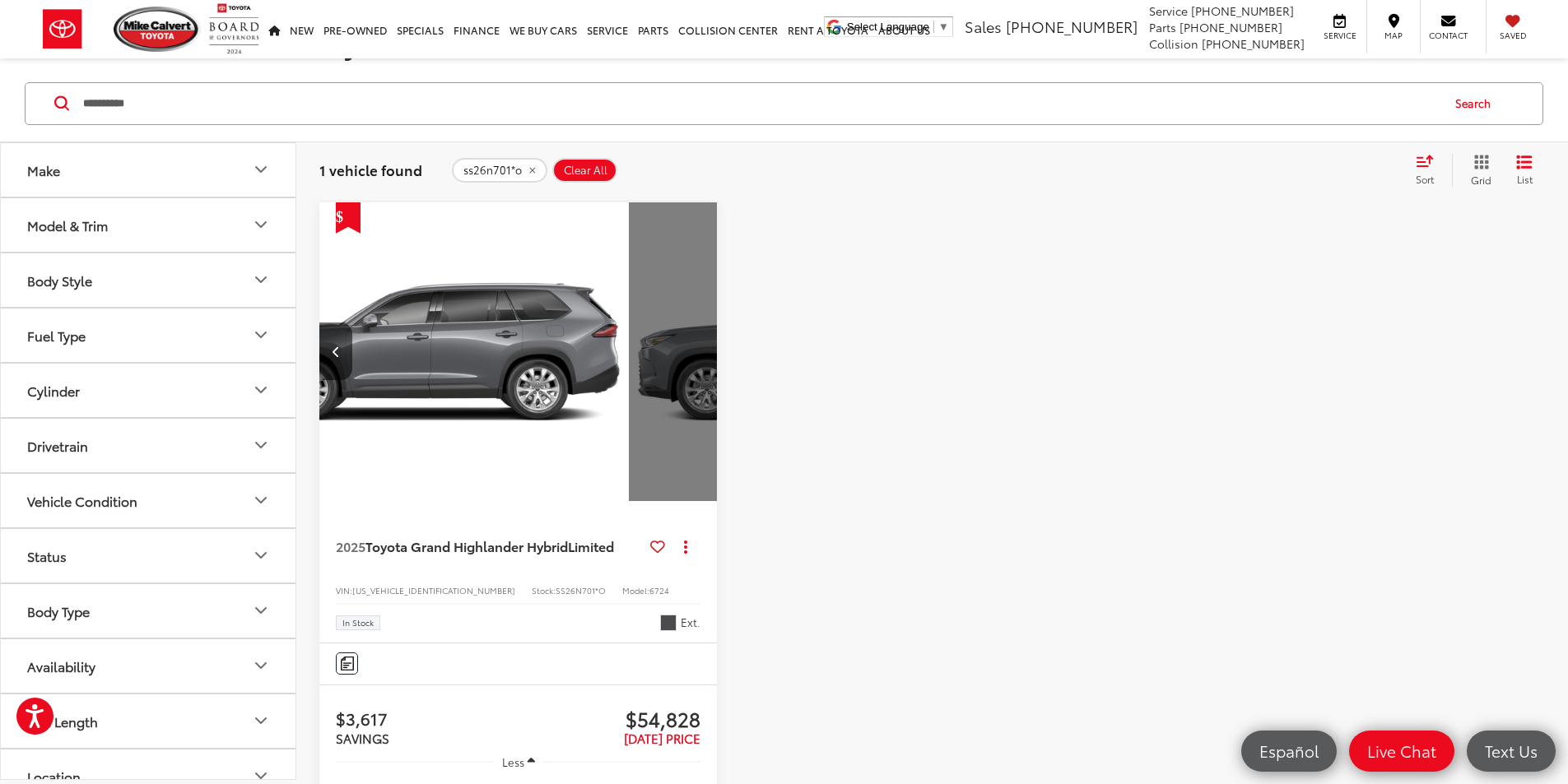
scroll to position [164, 0]
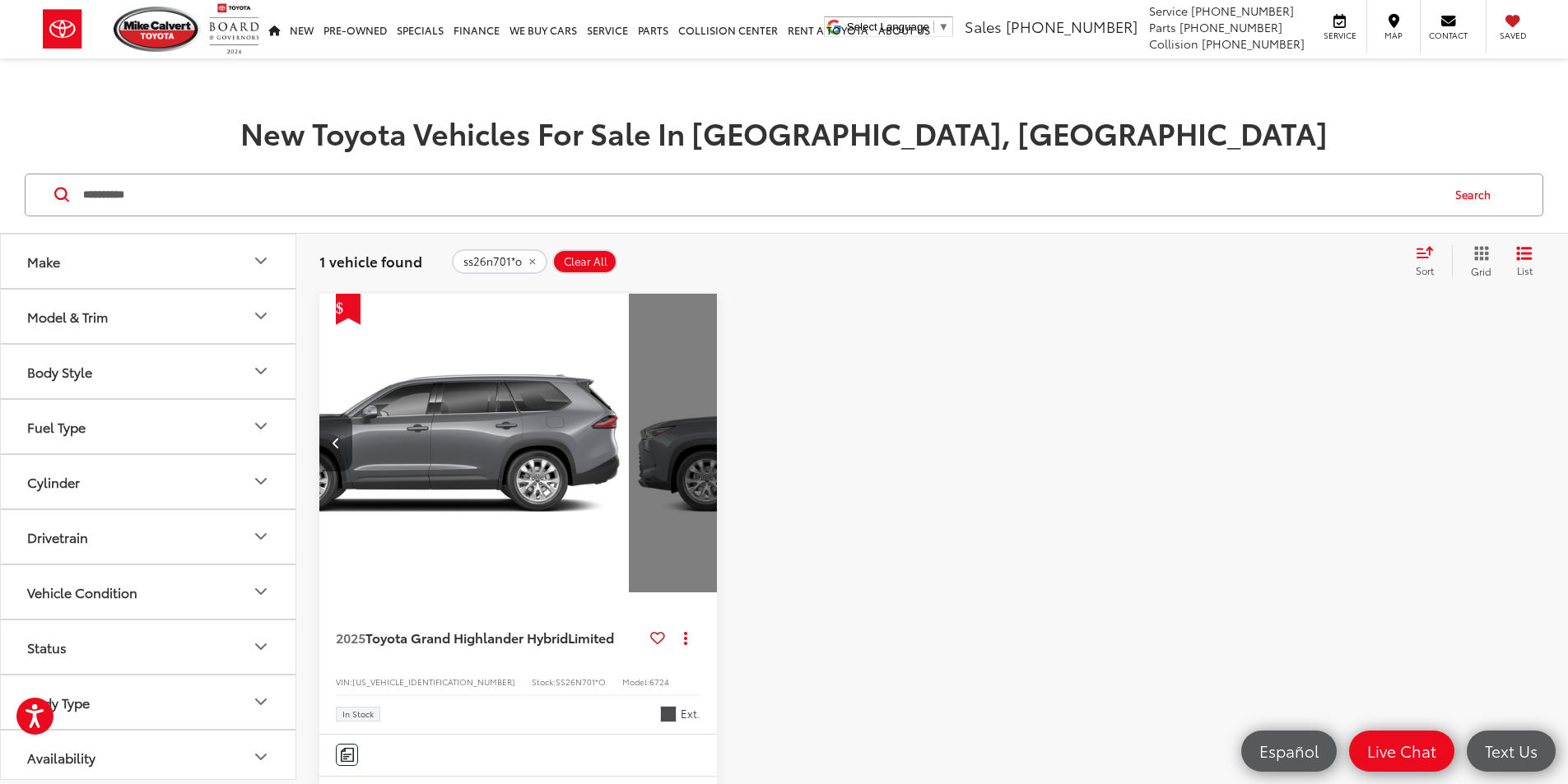
click at [335, 413] on button "Previous image" at bounding box center [335, 442] width 33 height 57
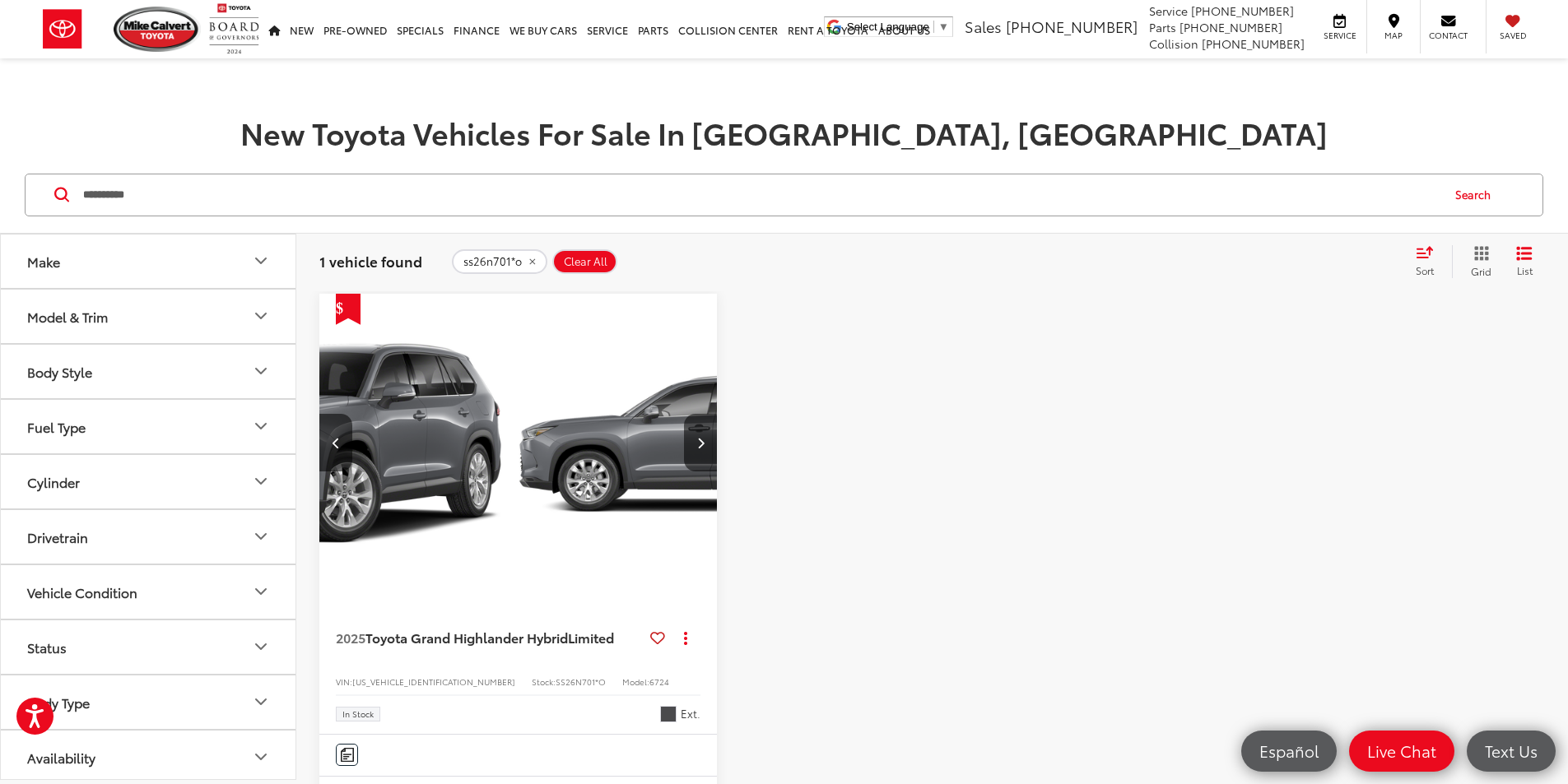
scroll to position [0, 594]
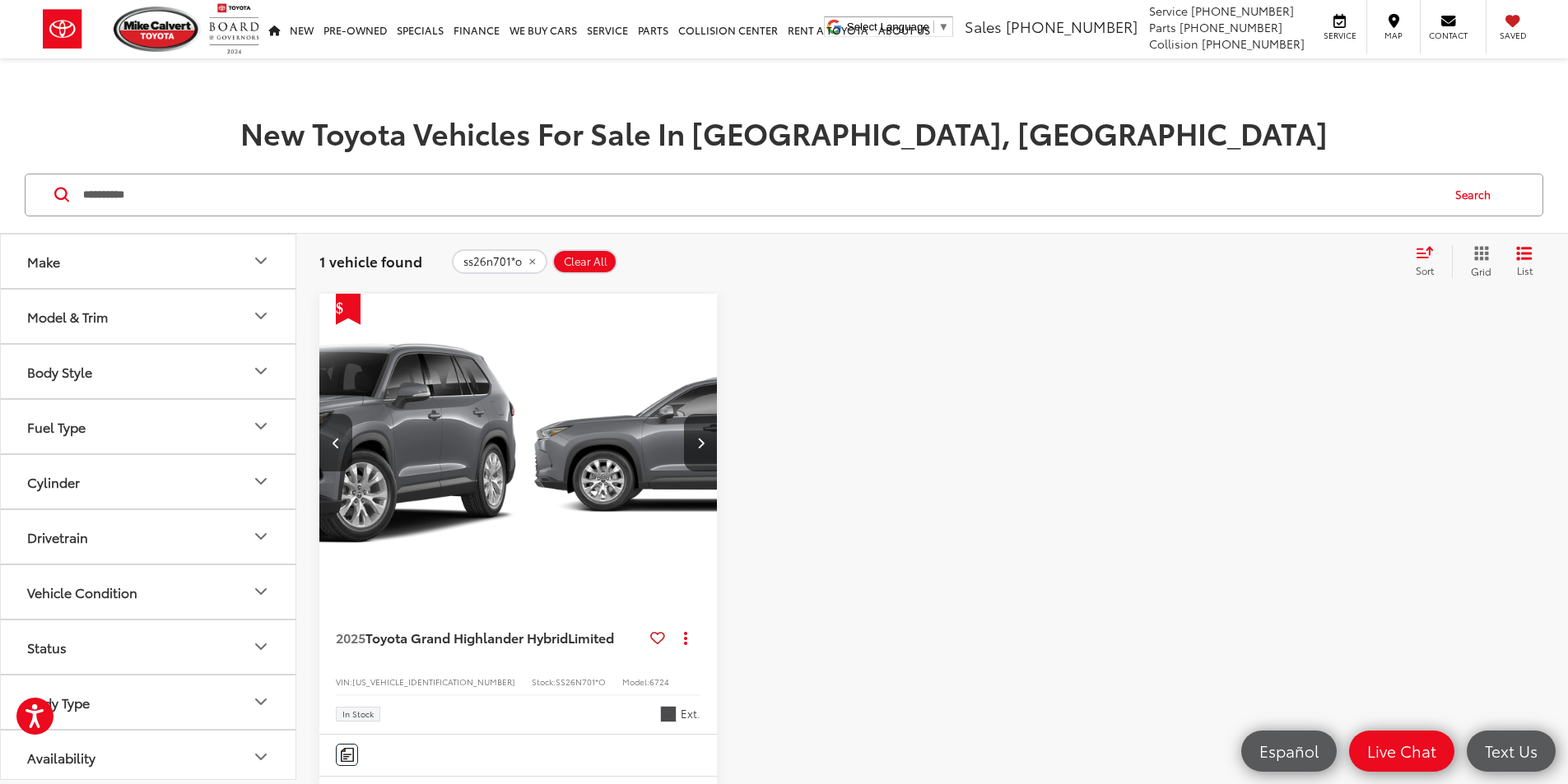
click at [337, 437] on icon "Previous image" at bounding box center [336, 443] width 8 height 12
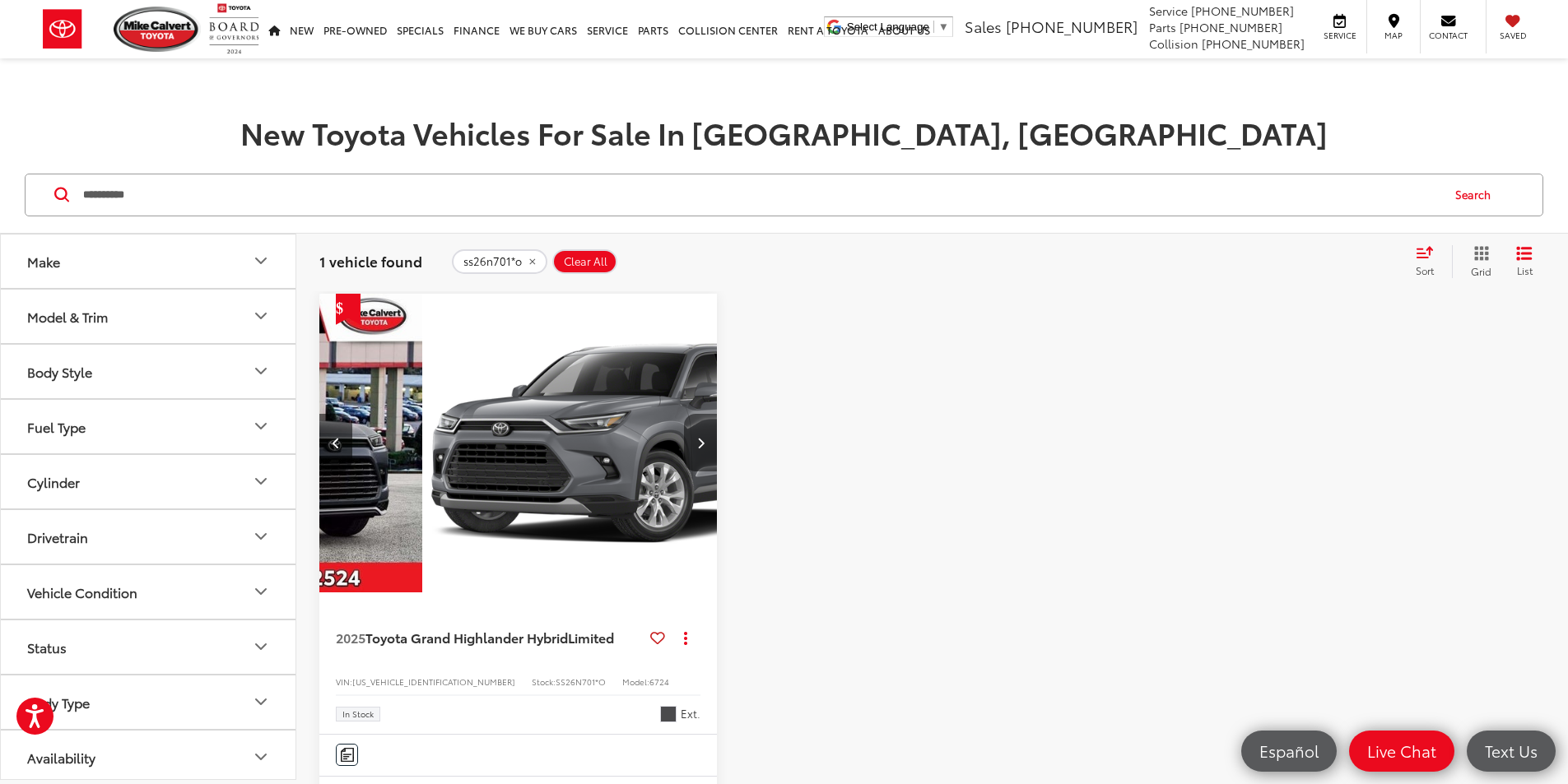
click at [684, 413] on button "Next image" at bounding box center [700, 442] width 33 height 57
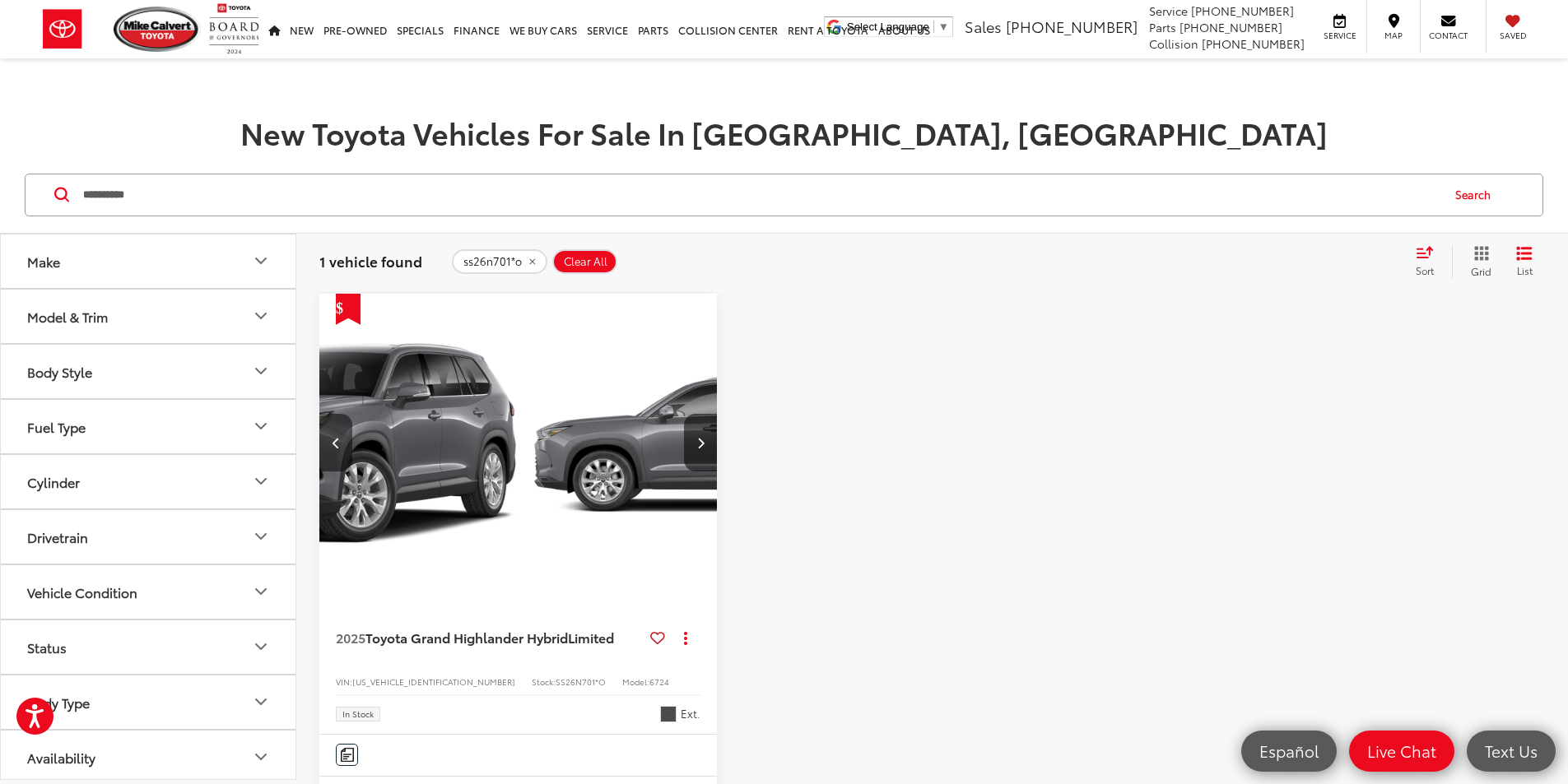
click at [341, 413] on button "Previous image" at bounding box center [335, 442] width 33 height 57
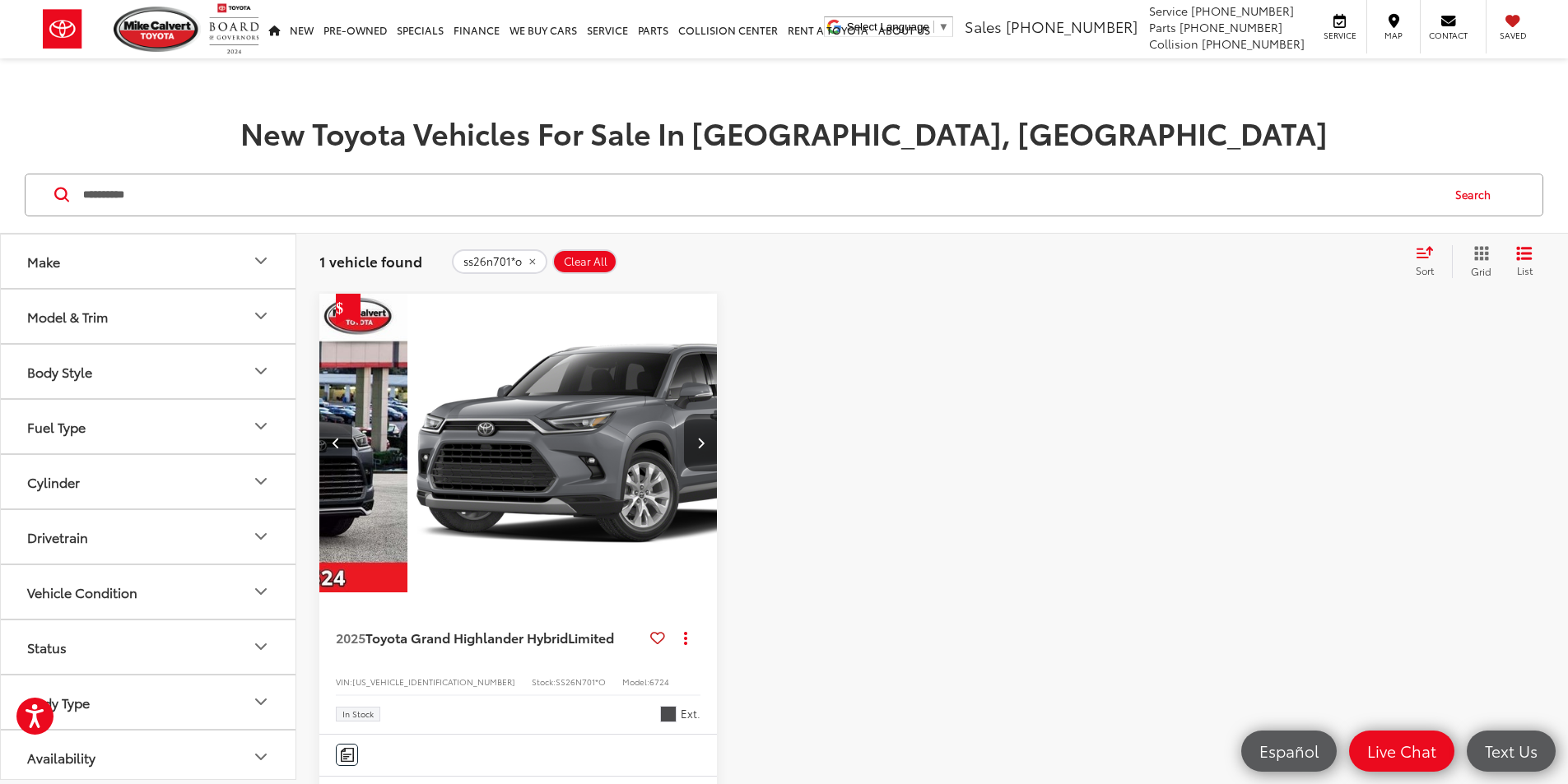
scroll to position [0, 297]
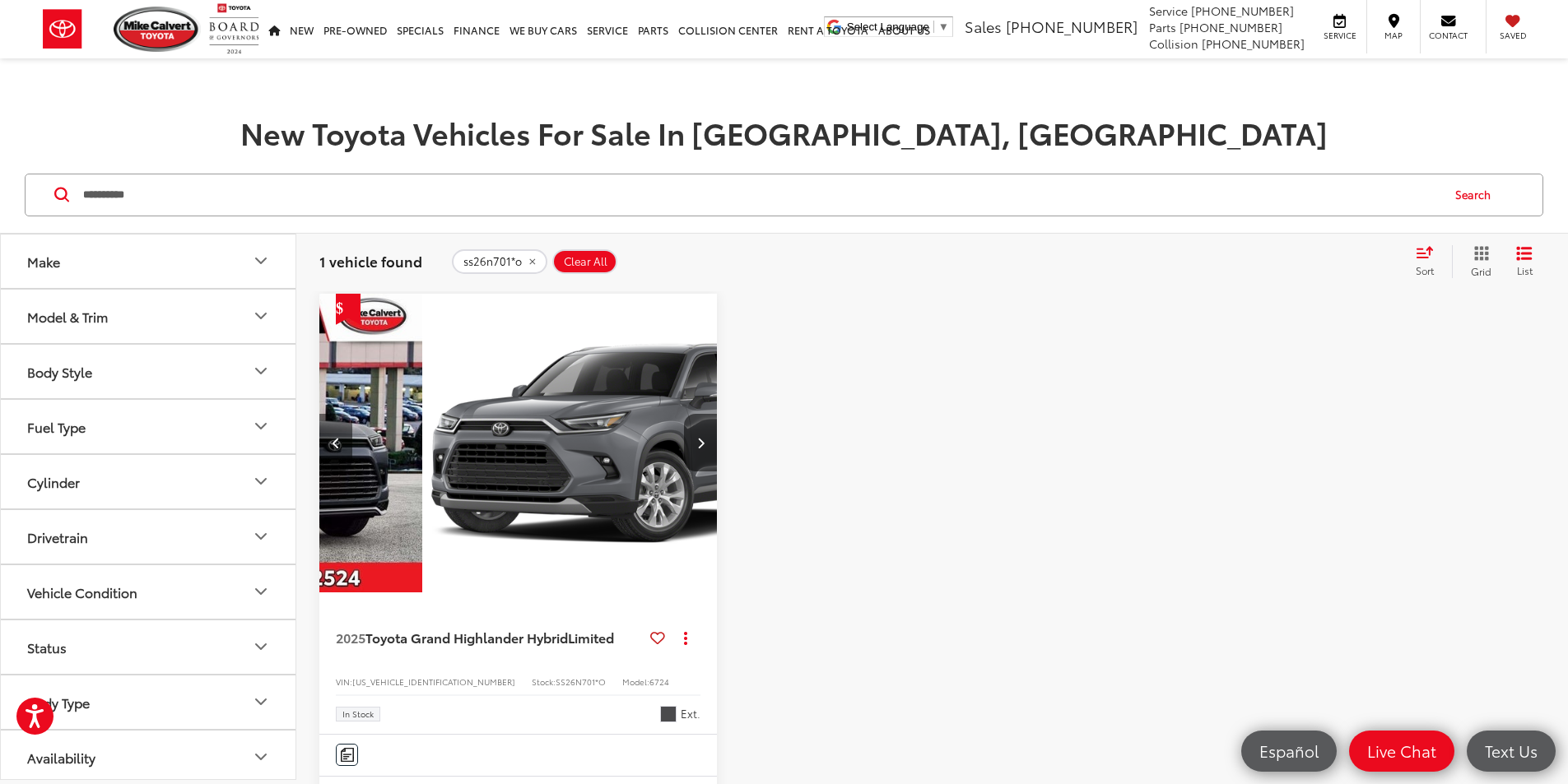
click at [346, 413] on button "Previous image" at bounding box center [335, 442] width 33 height 57
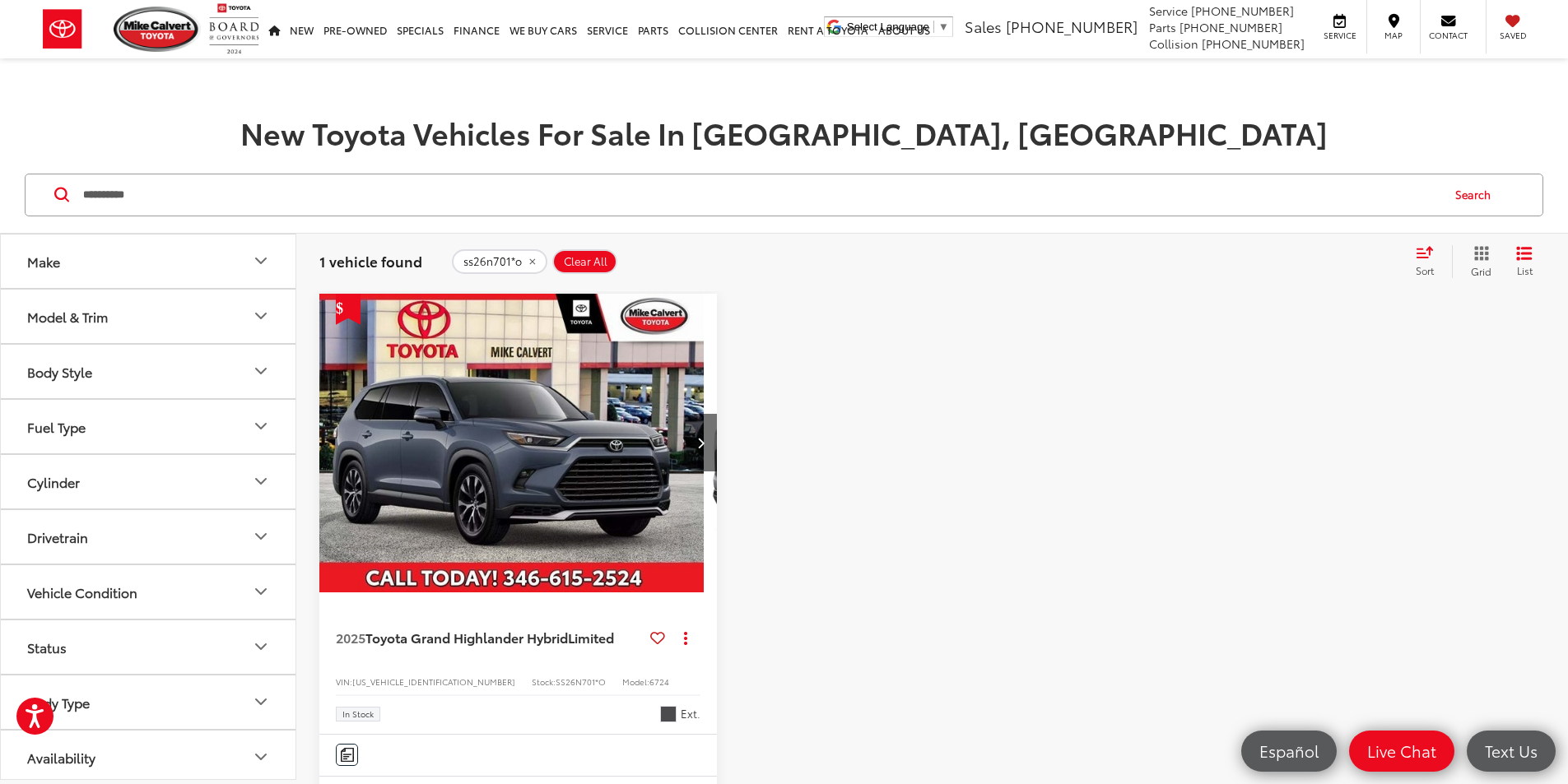
scroll to position [0, 0]
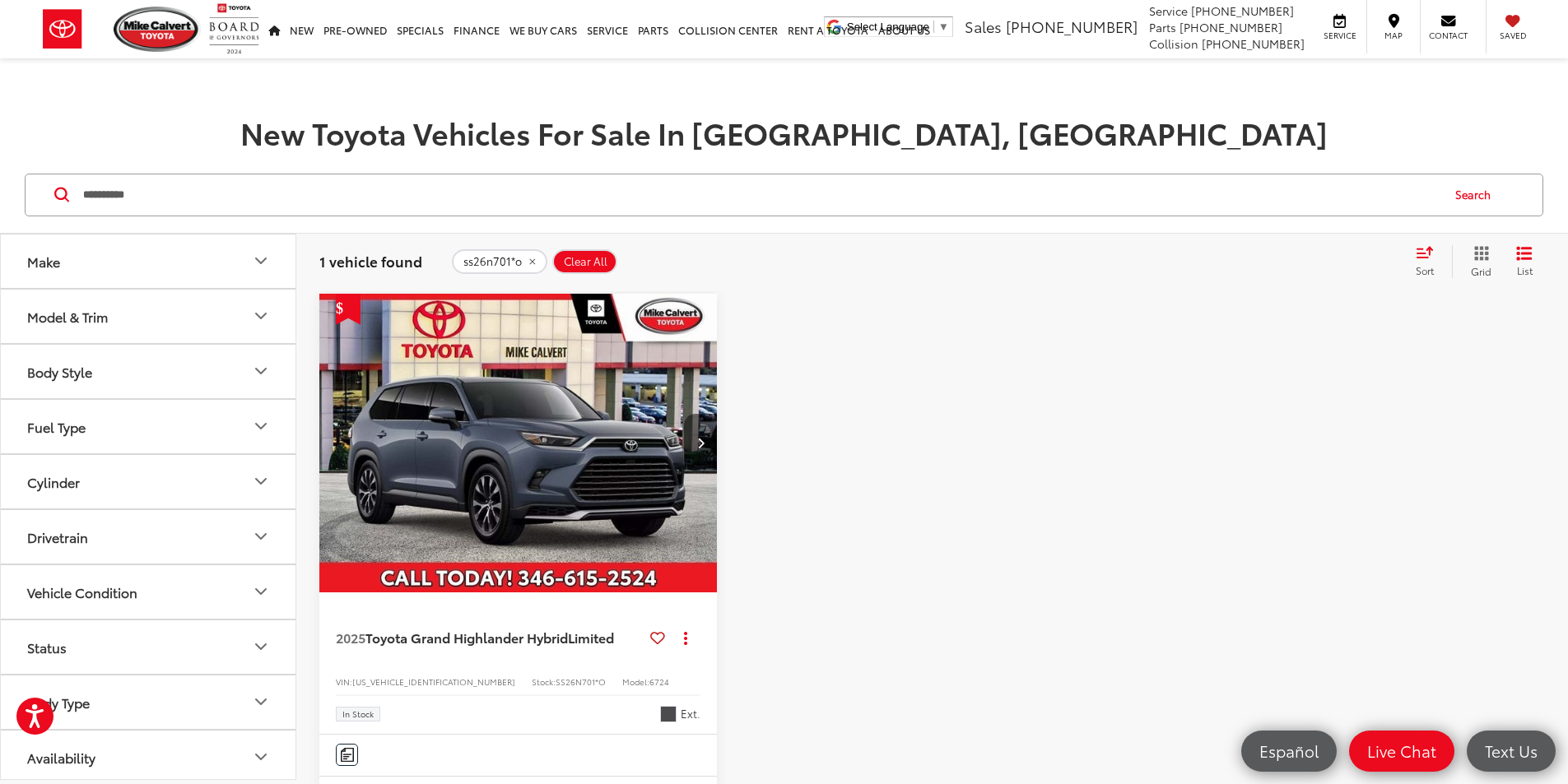
click at [684, 413] on button "Next image" at bounding box center [700, 442] width 33 height 57
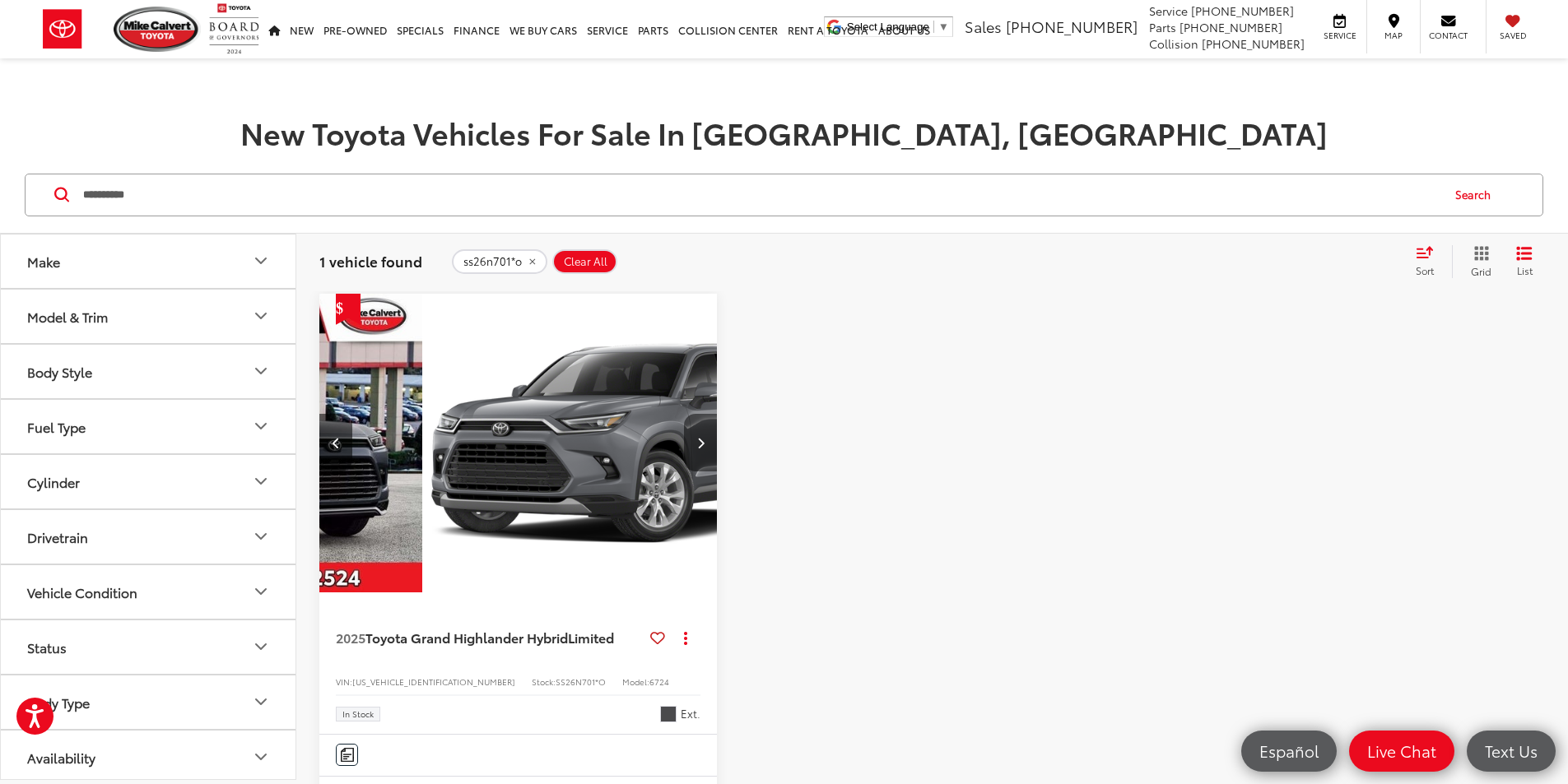
click at [684, 413] on button "Next image" at bounding box center [700, 442] width 33 height 57
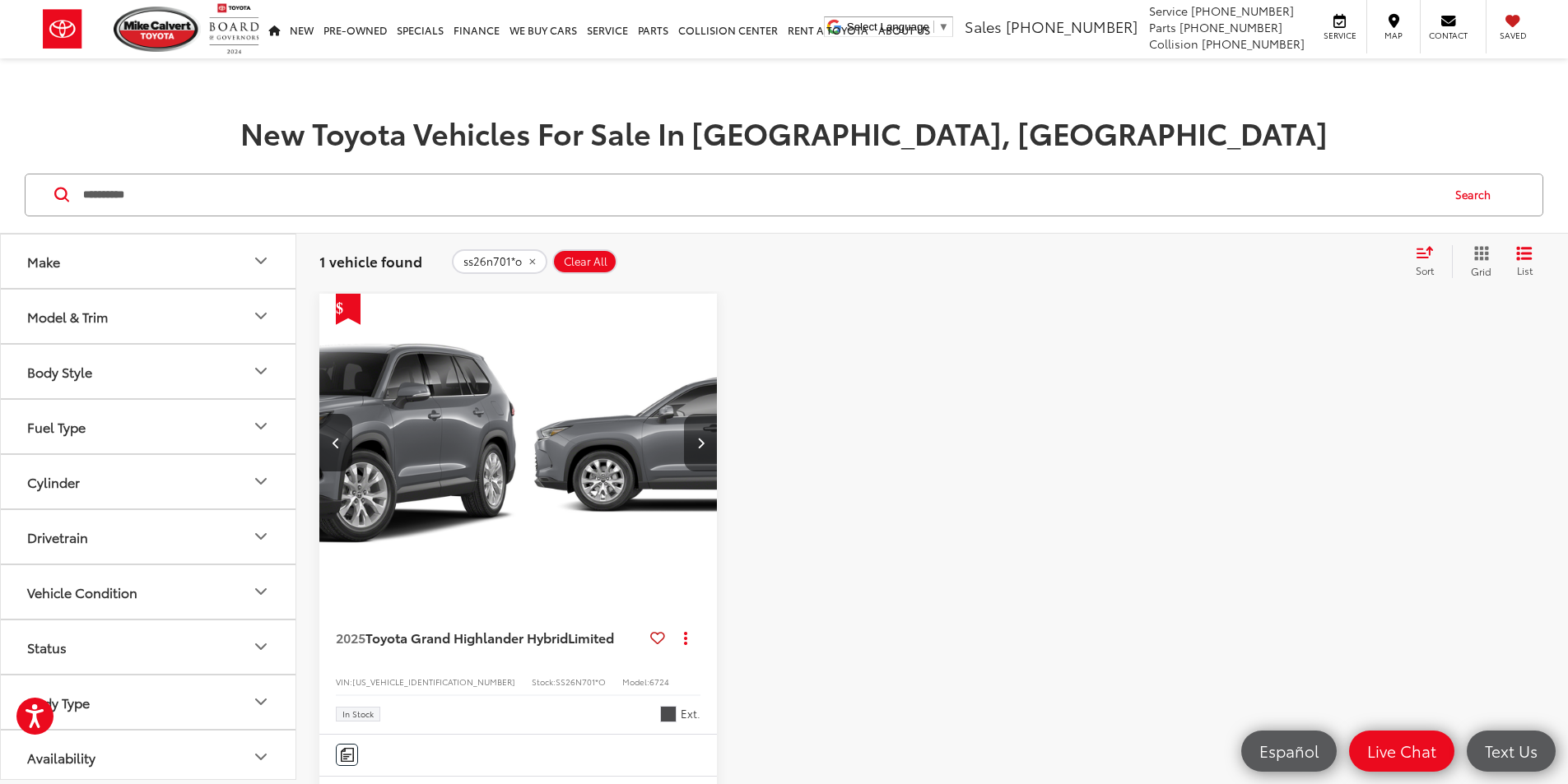
click at [684, 413] on button "Next image" at bounding box center [700, 442] width 33 height 57
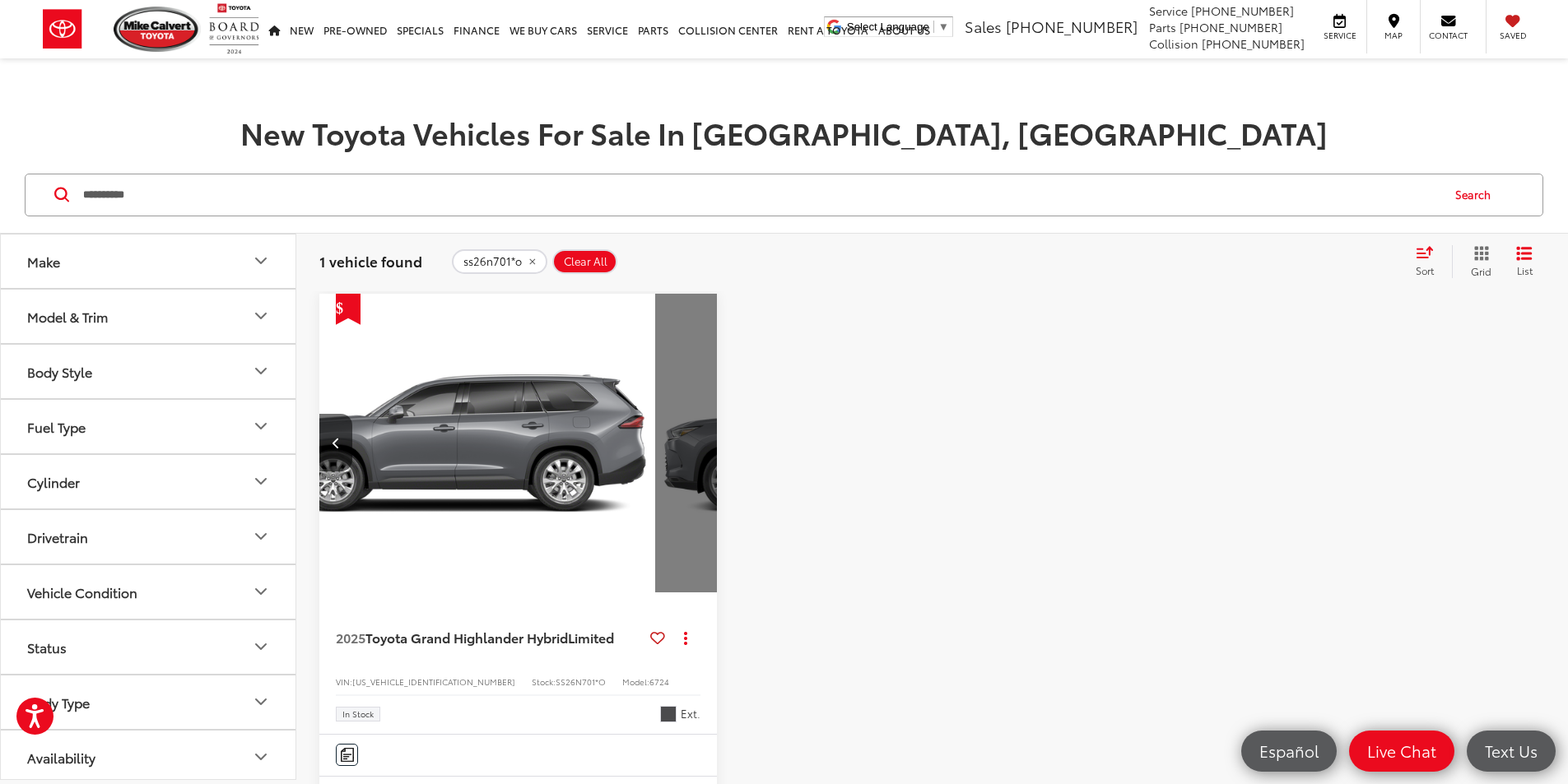
scroll to position [0, 890]
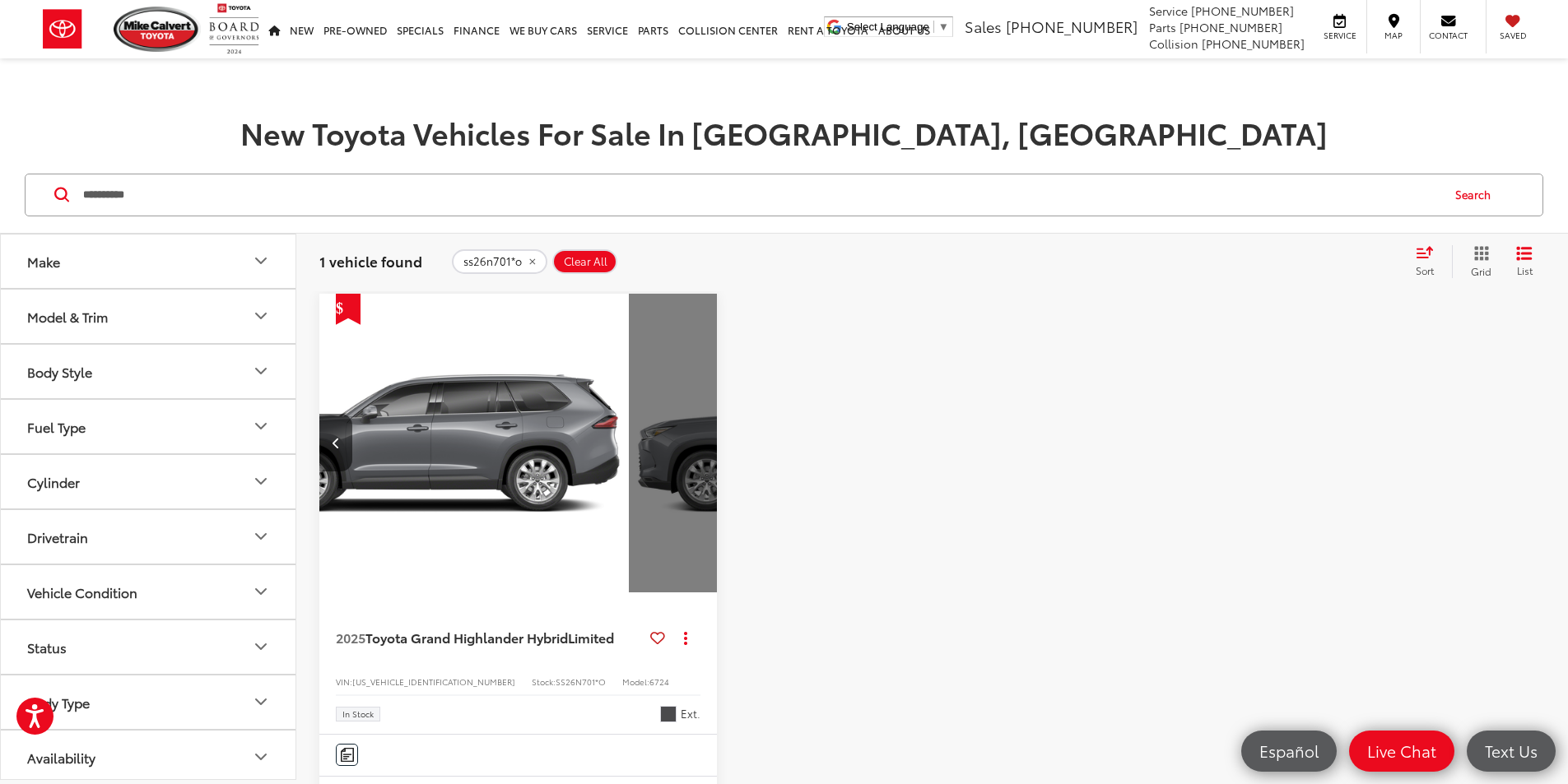
click at [742, 423] on button "View More" at bounding box center [829, 443] width 174 height 41
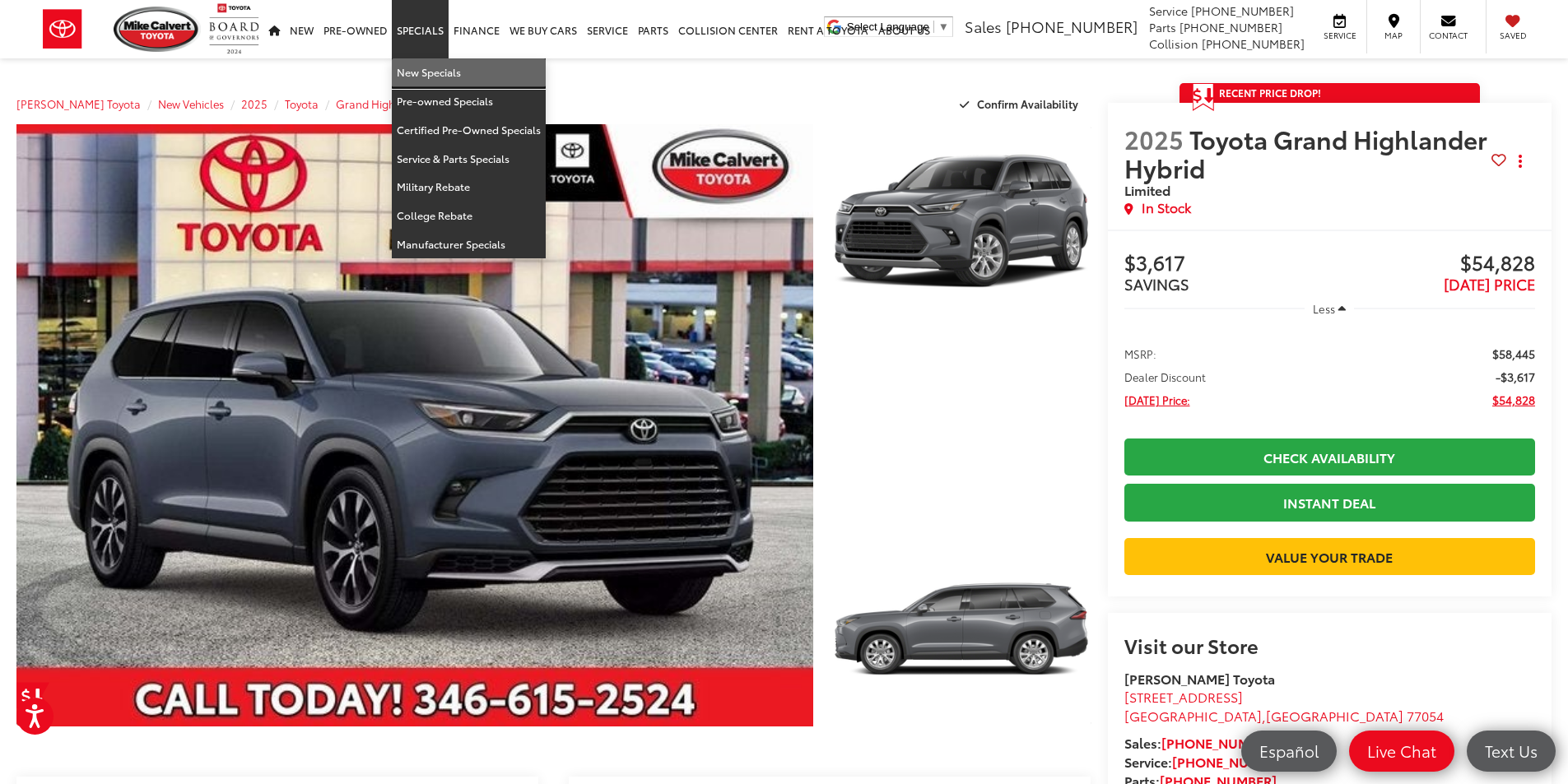
drag, startPoint x: 409, startPoint y: 68, endPoint x: 406, endPoint y: 78, distance: 10.4
click at [412, 67] on link "New Specials" at bounding box center [468, 72] width 154 height 29
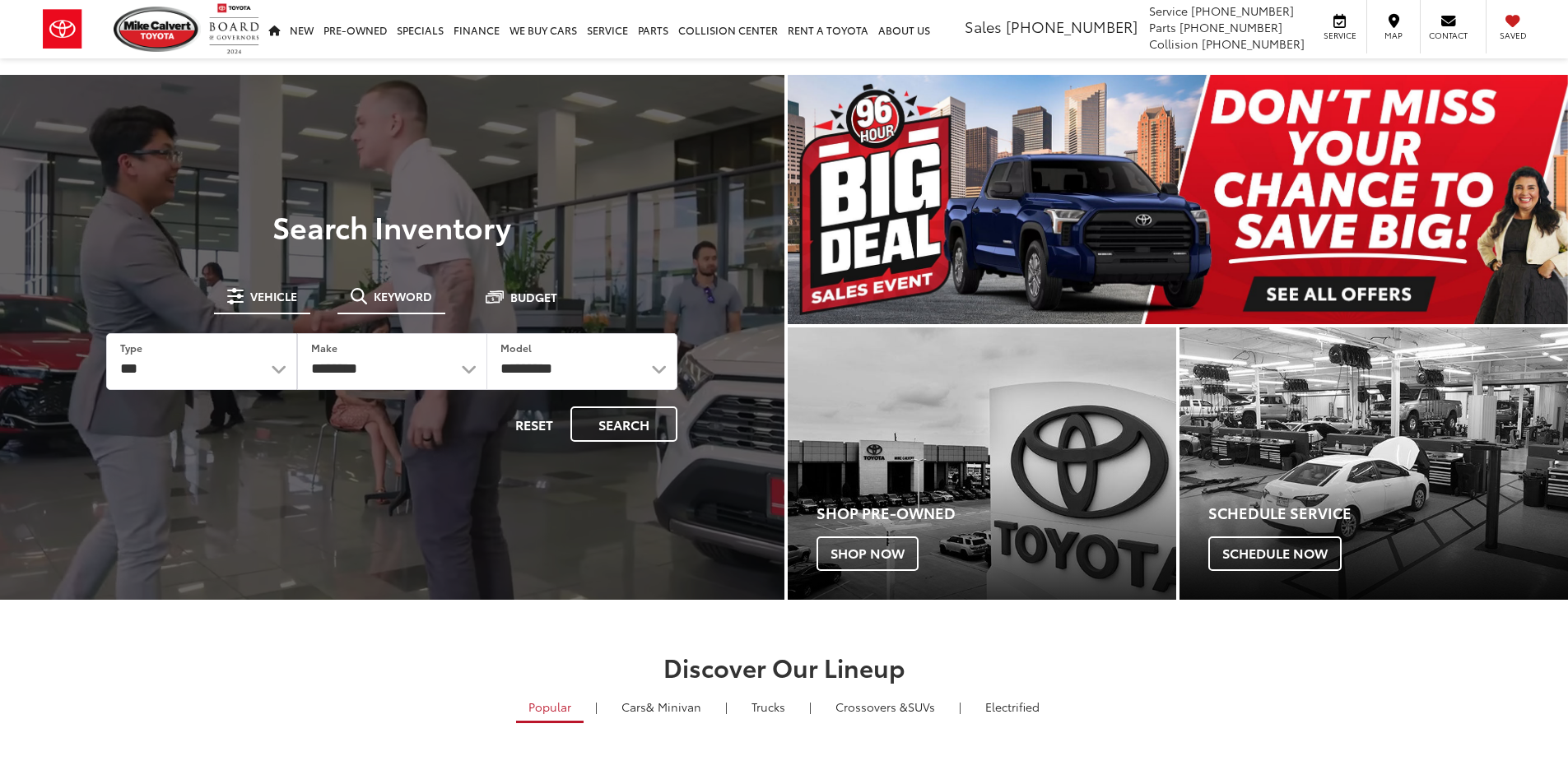
click at [406, 301] on span "Keyword" at bounding box center [403, 296] width 58 height 12
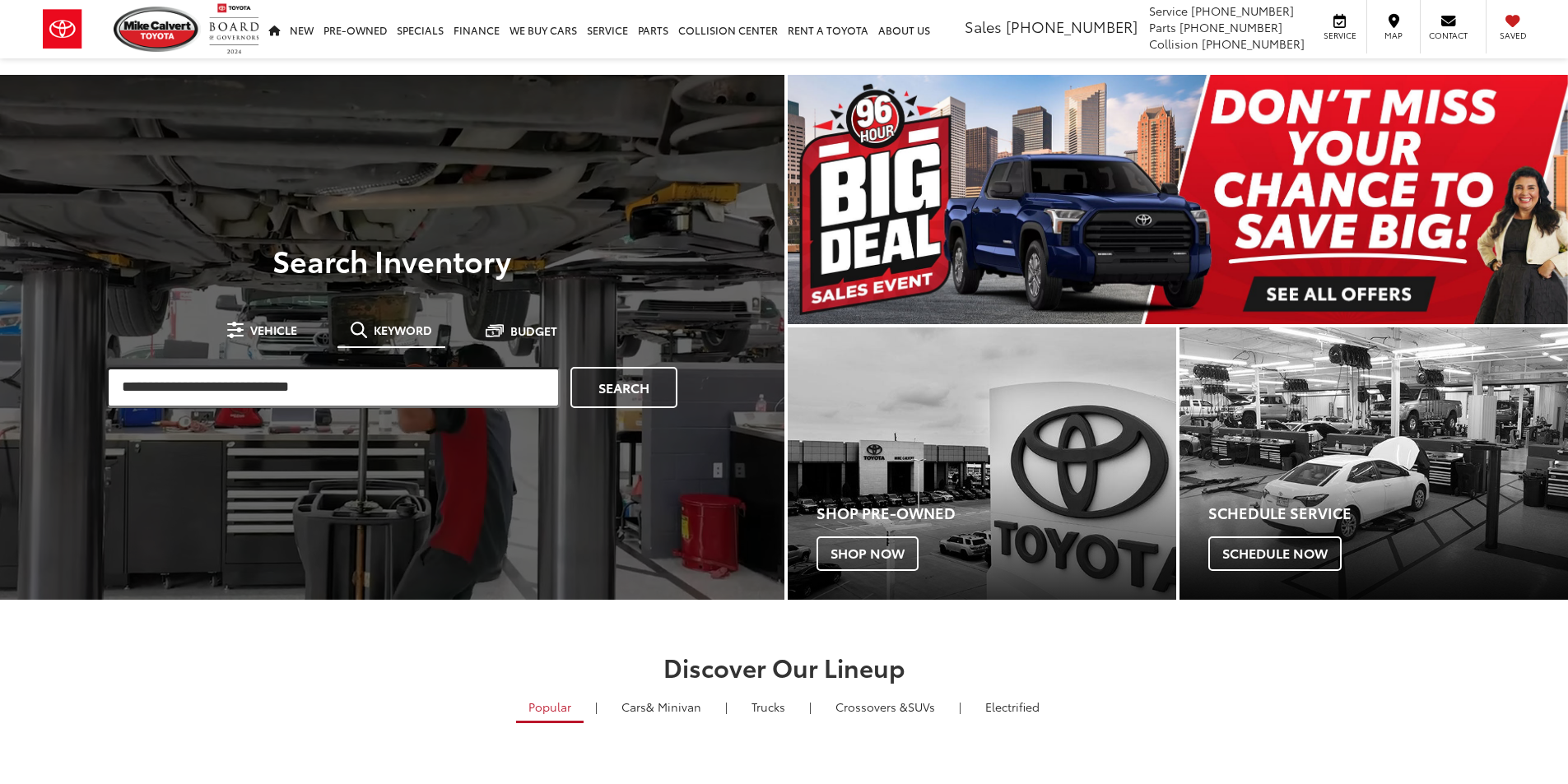
click at [376, 383] on input "search" at bounding box center [333, 387] width 454 height 41
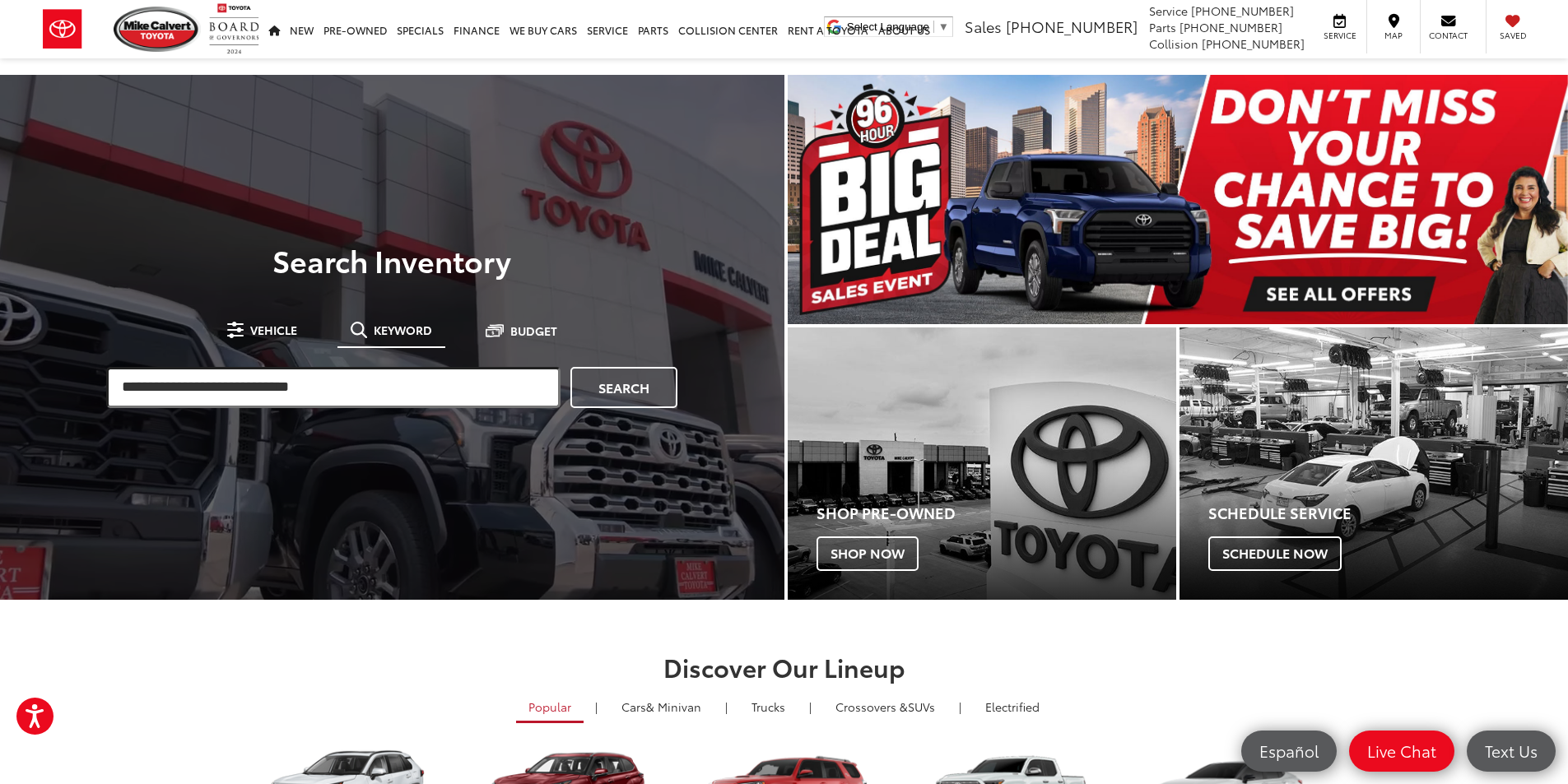
paste input "**********"
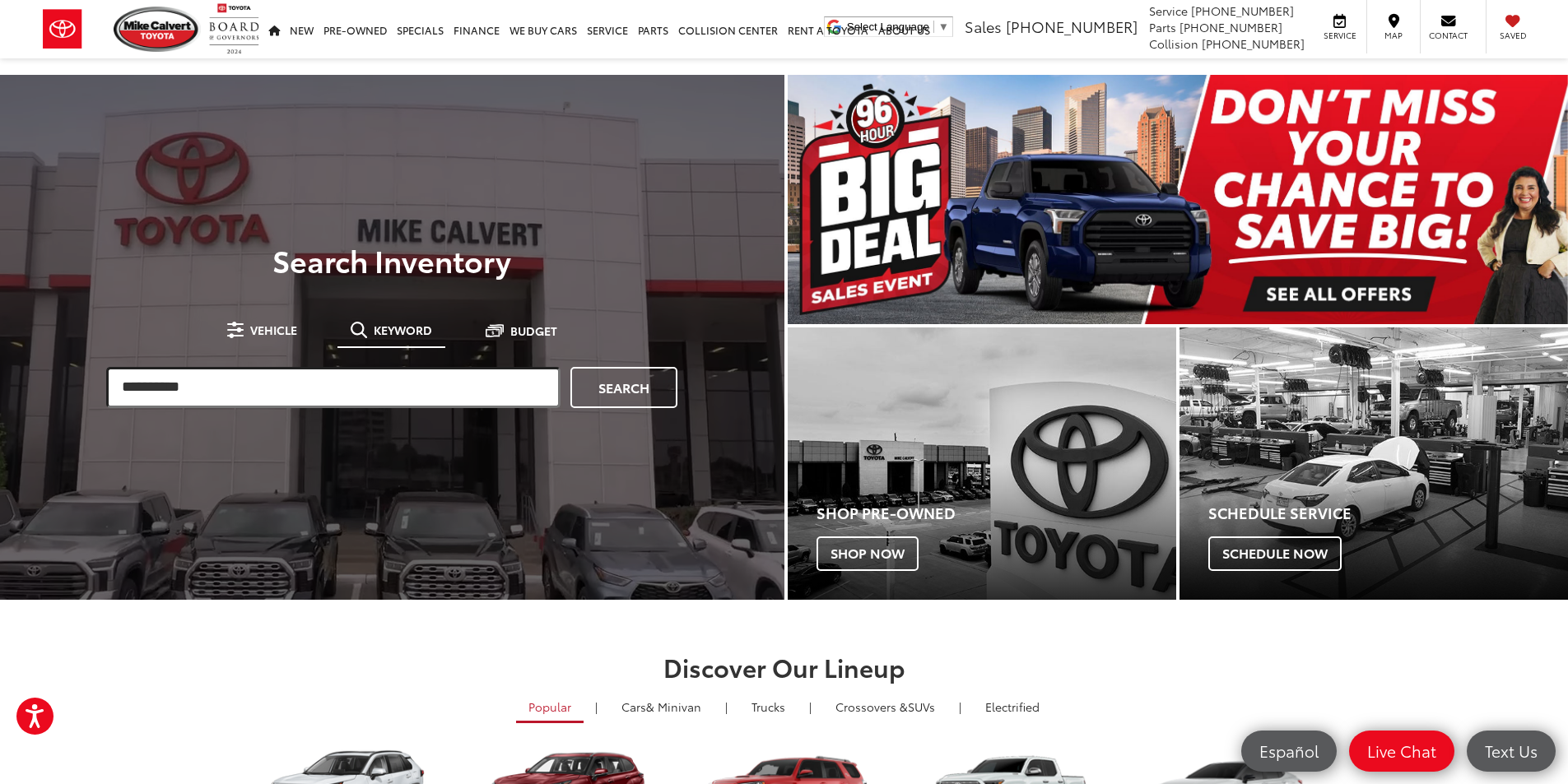
type input "**********"
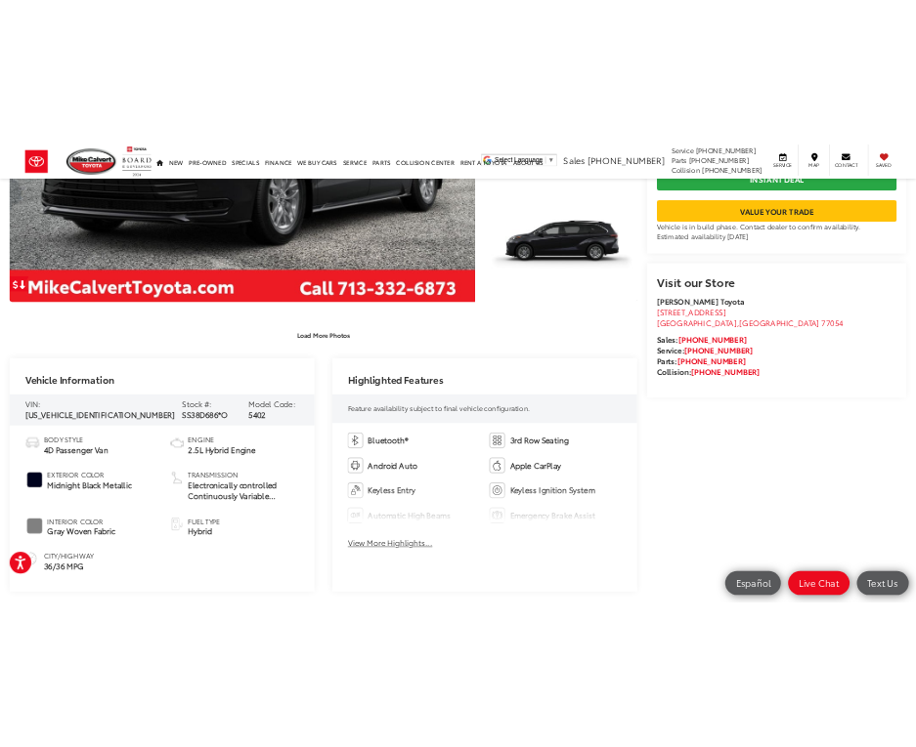
scroll to position [586, 0]
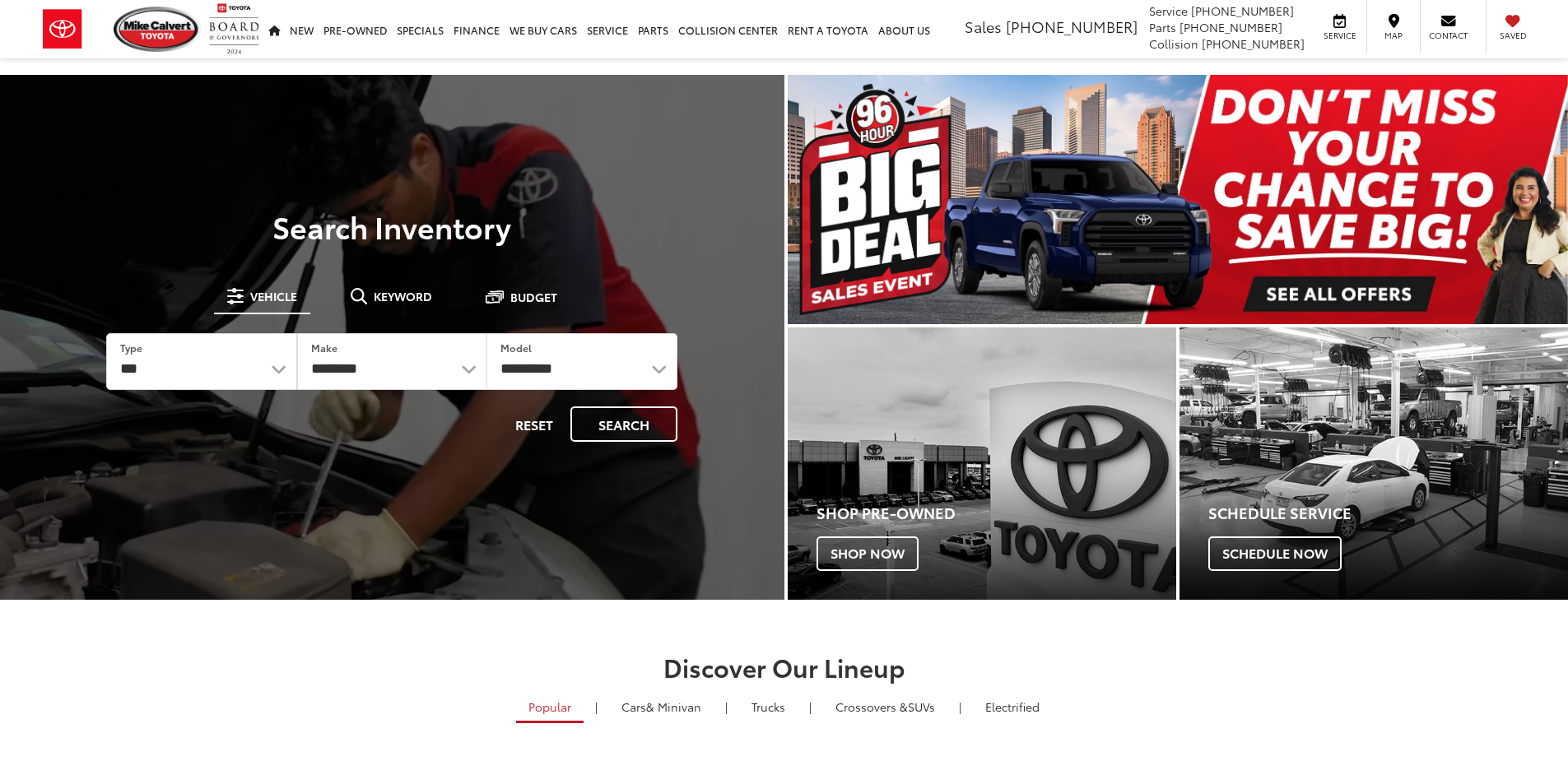
click at [393, 305] on button "Keyword" at bounding box center [392, 296] width 108 height 29
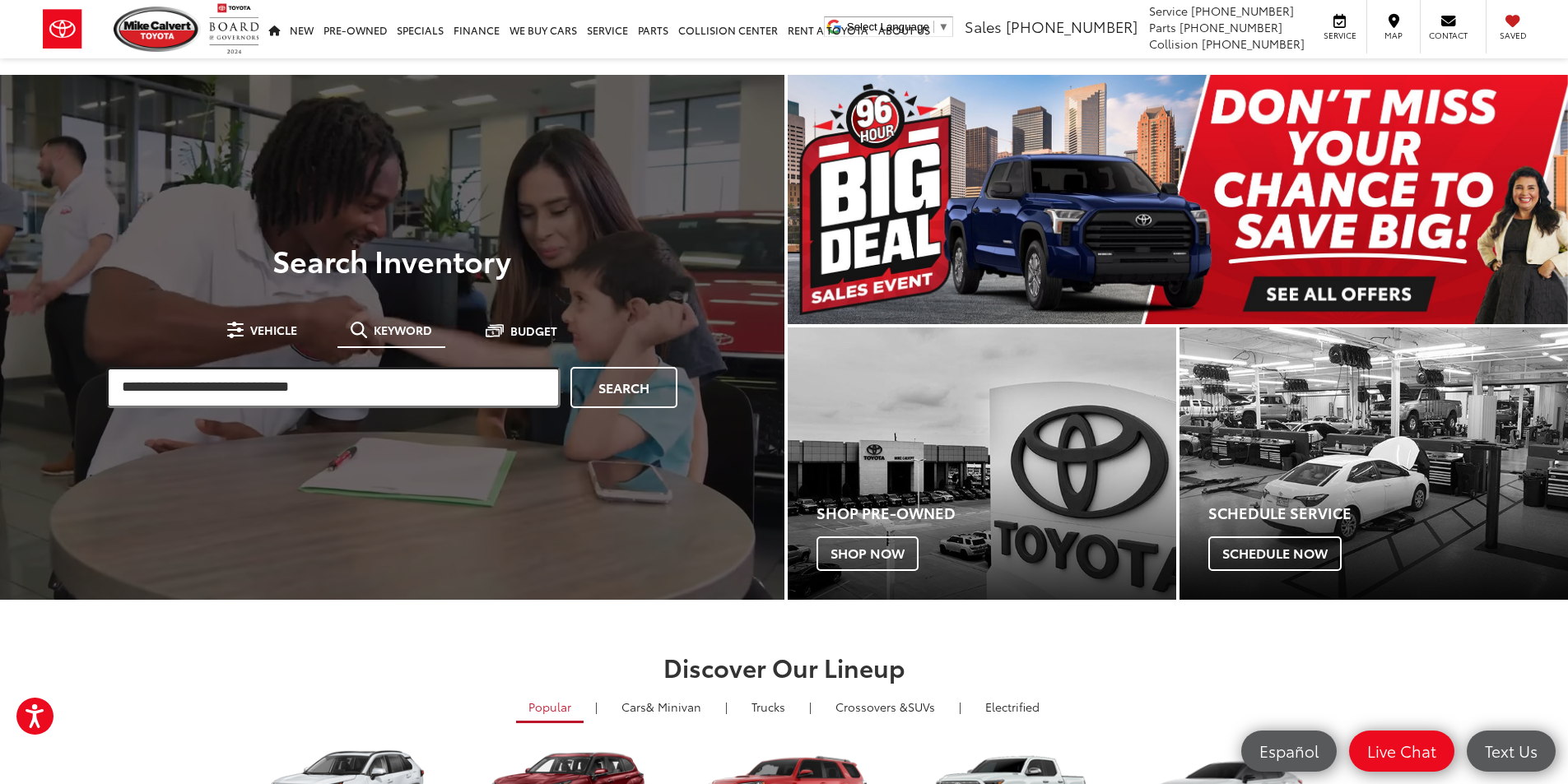
click at [377, 404] on input "search" at bounding box center [333, 387] width 454 height 41
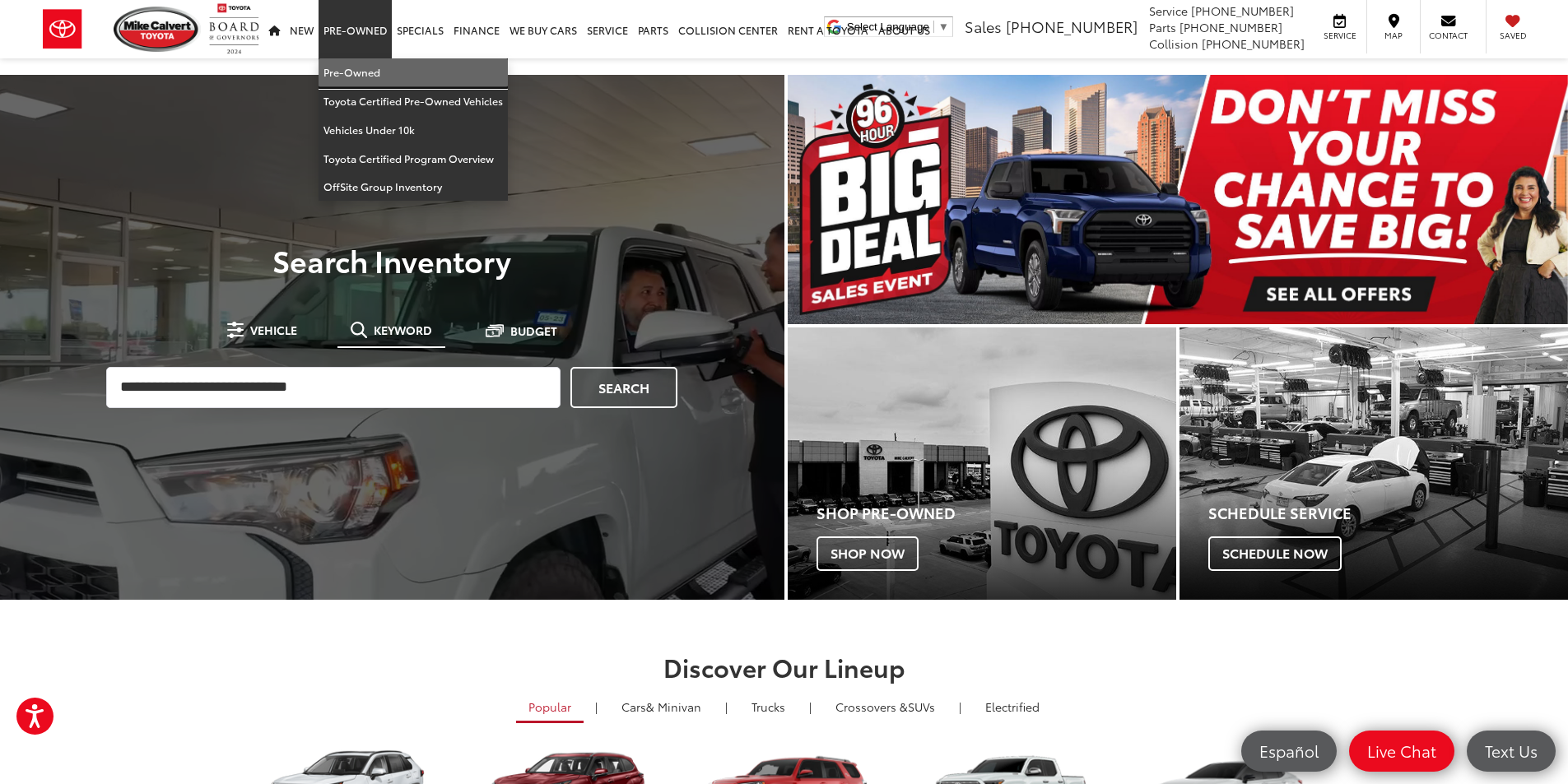
click at [377, 64] on link "Pre-Owned" at bounding box center [413, 72] width 190 height 29
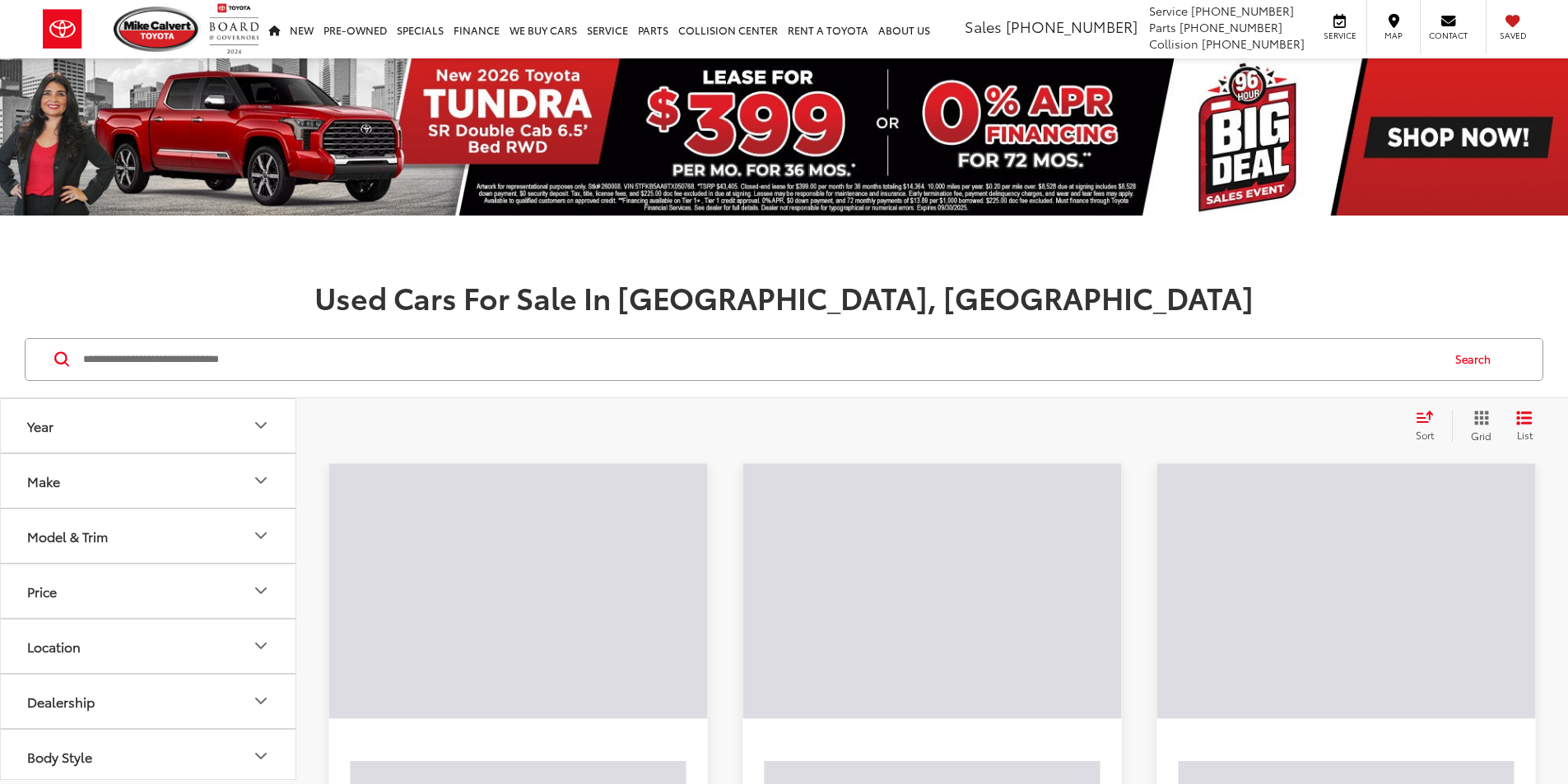
click at [342, 376] on input "Search by Make, Model, or Keyword" at bounding box center [761, 360] width 1358 height 40
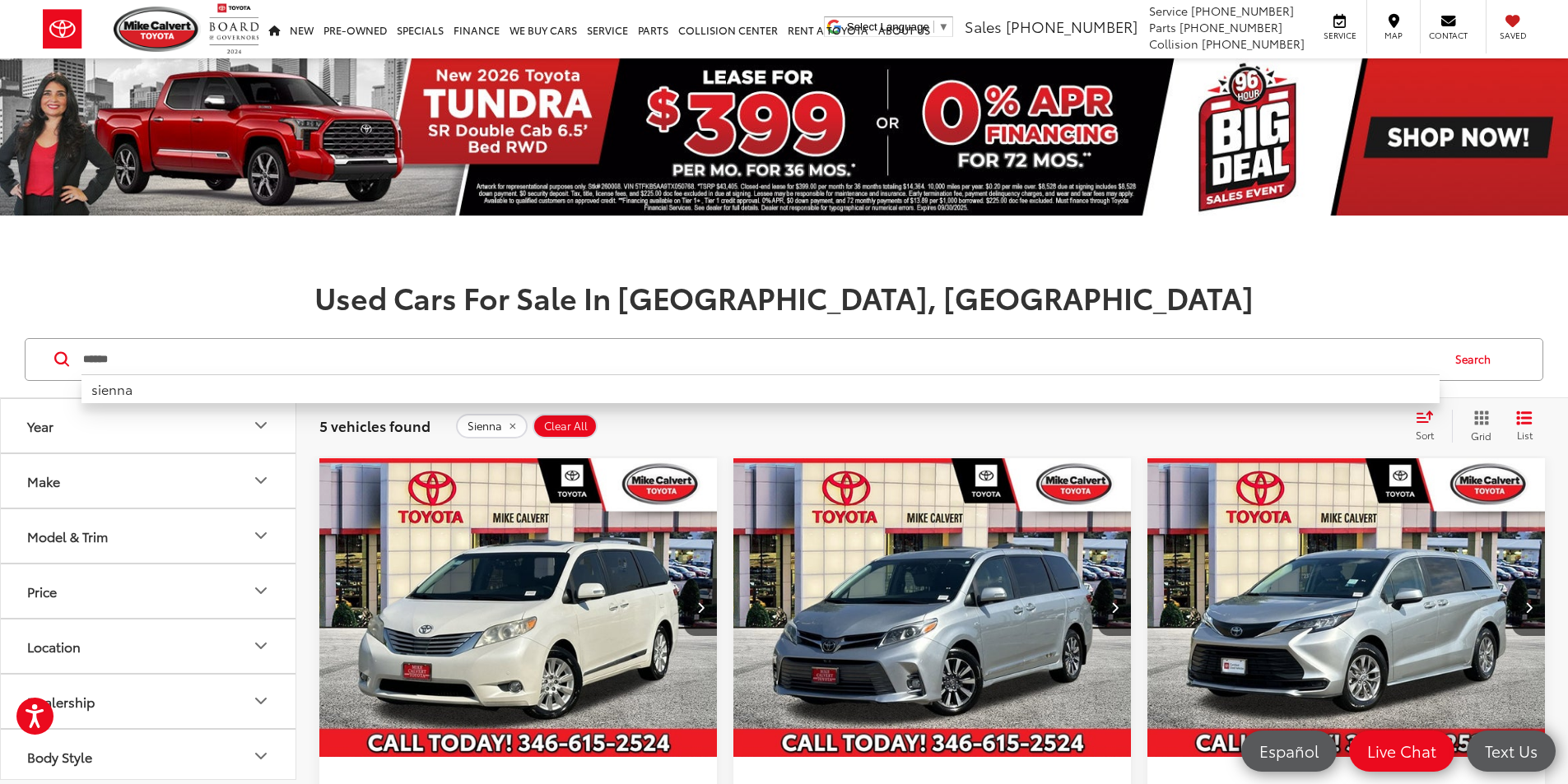
click at [184, 359] on input "******" at bounding box center [761, 360] width 1358 height 40
type input "*"
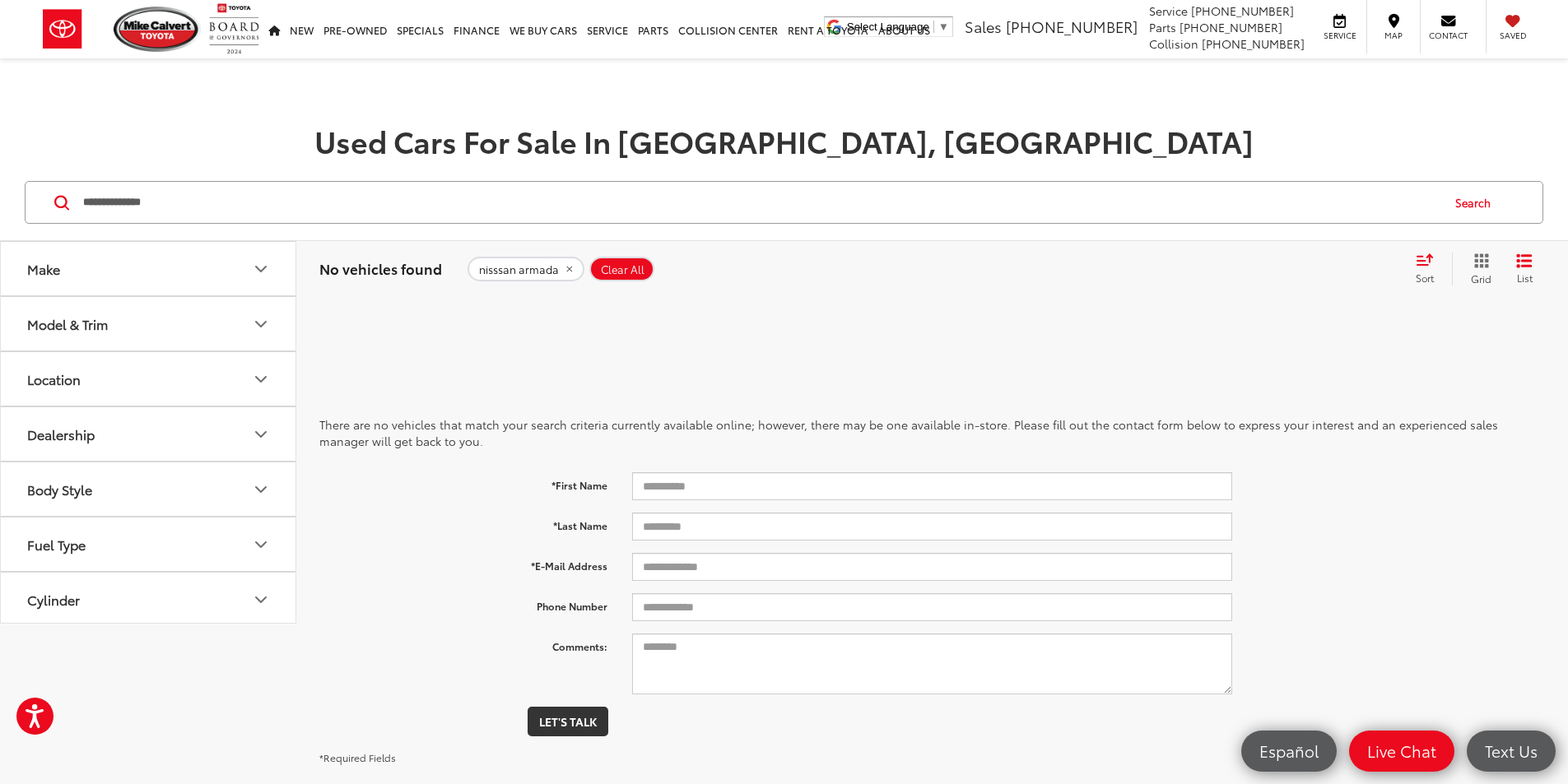
click at [116, 202] on input "**********" at bounding box center [761, 202] width 1358 height 40
click at [105, 205] on input "**********" at bounding box center [761, 202] width 1358 height 40
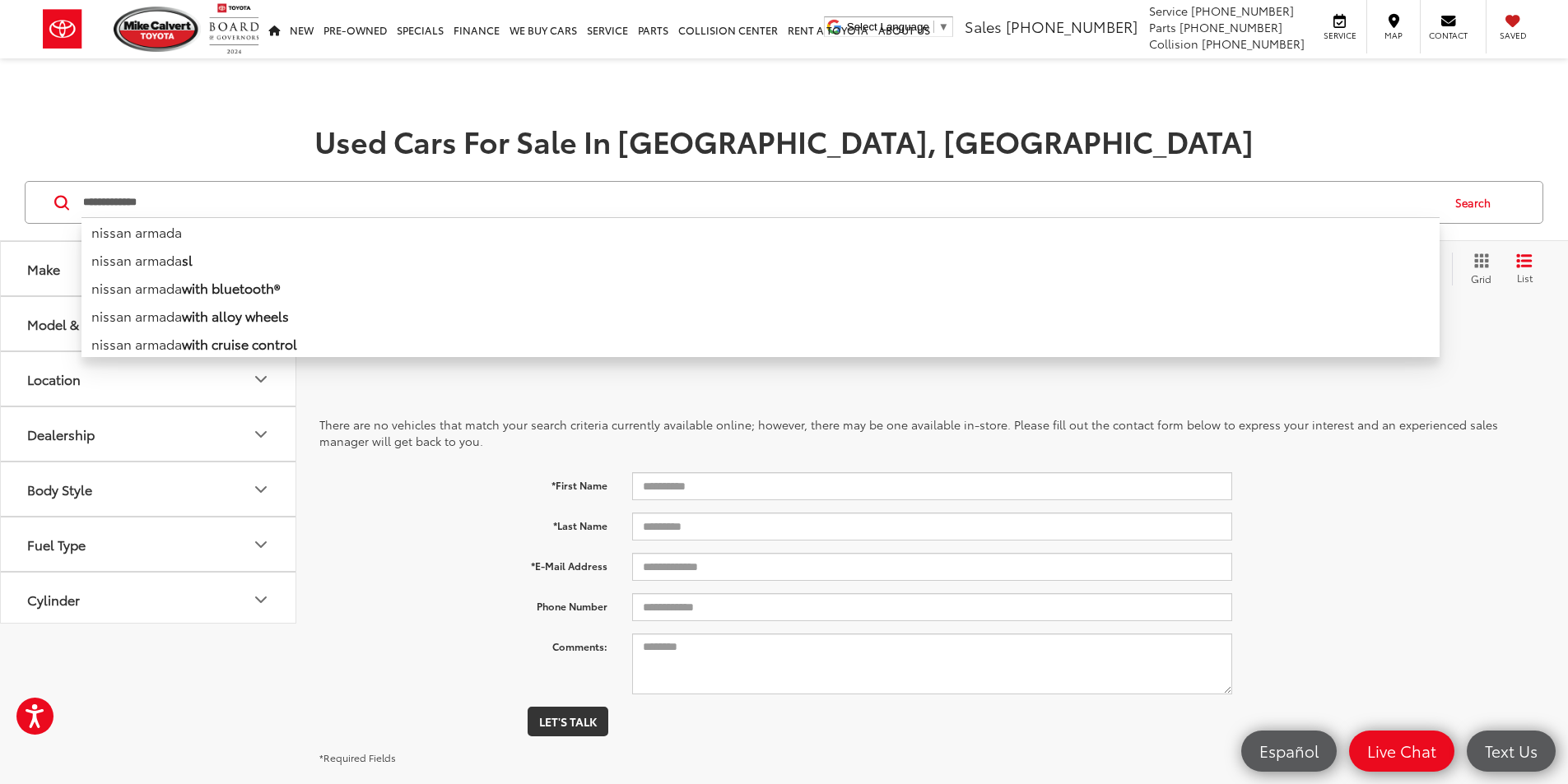
type input "**********"
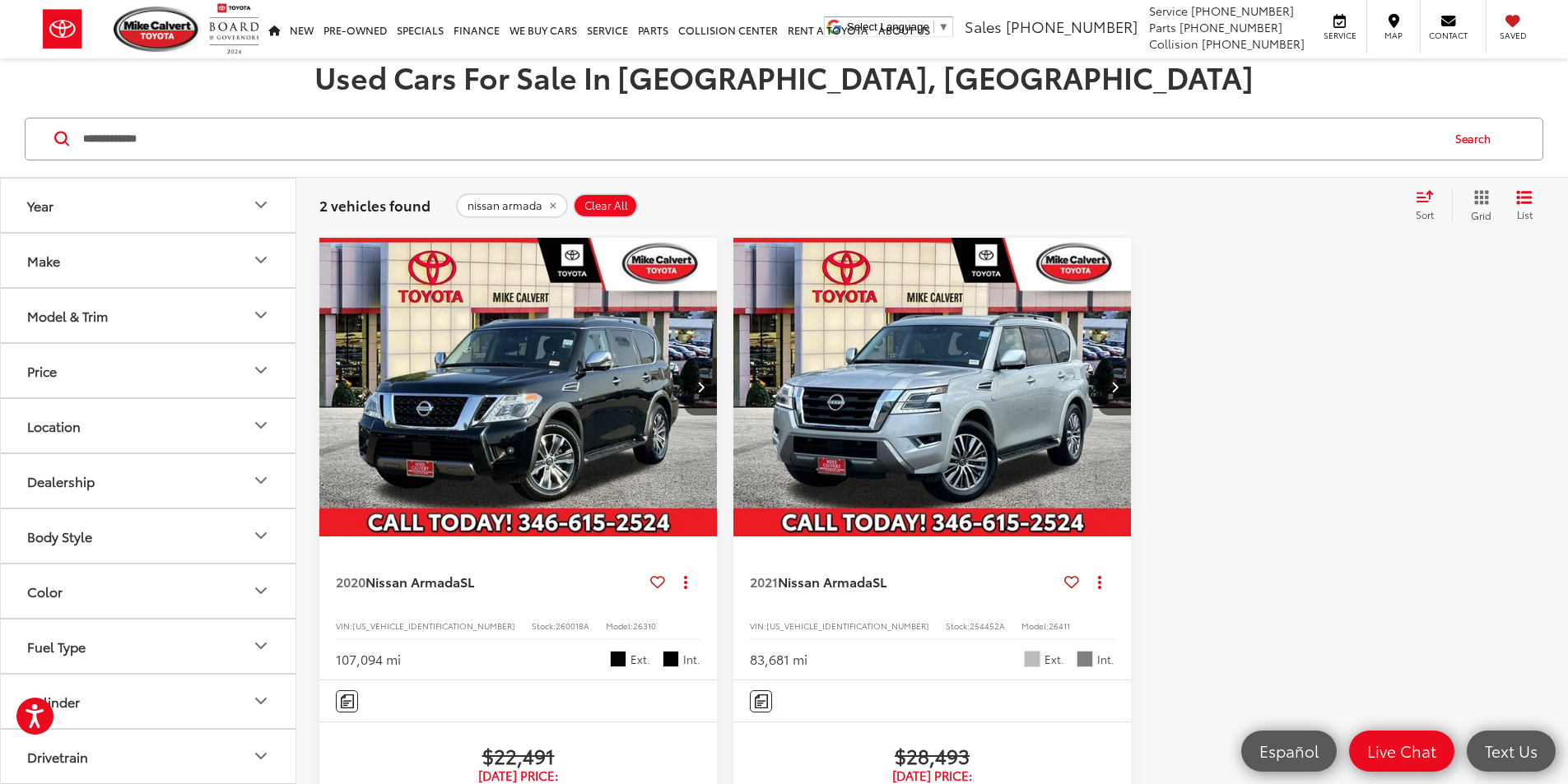
scroll to position [247, 0]
